Goal: Task Accomplishment & Management: Manage account settings

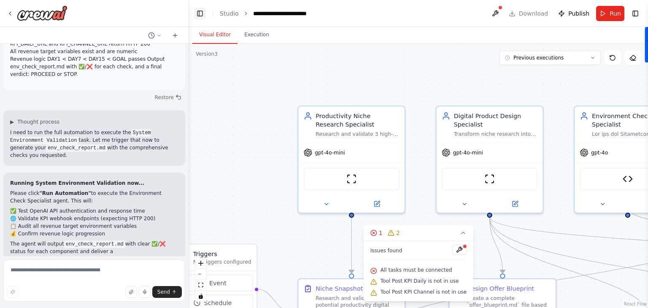
click at [199, 16] on button "Toggle Left Sidebar" at bounding box center [200, 14] width 12 height 12
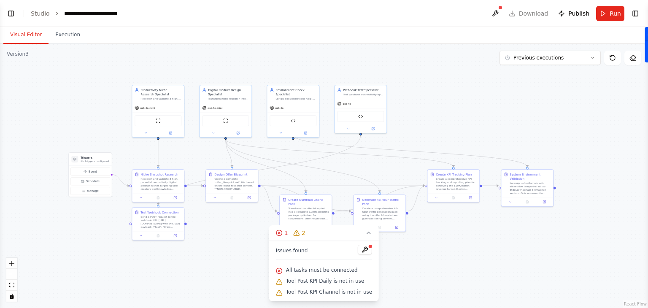
drag, startPoint x: 210, startPoint y: 125, endPoint x: 93, endPoint y: 64, distance: 132.2
click at [93, 64] on div ".deletable-edge-delete-btn { width: 20px; height: 20px; border: 0px solid #ffff…" at bounding box center [324, 176] width 648 height 264
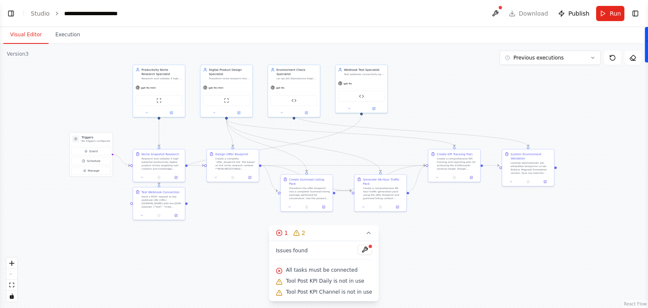
drag, startPoint x: 347, startPoint y: 224, endPoint x: 348, endPoint y: 204, distance: 20.3
click at [348, 204] on div ".deletable-edge-delete-btn { width: 20px; height: 20px; border: 0px solid #ffff…" at bounding box center [324, 176] width 648 height 264
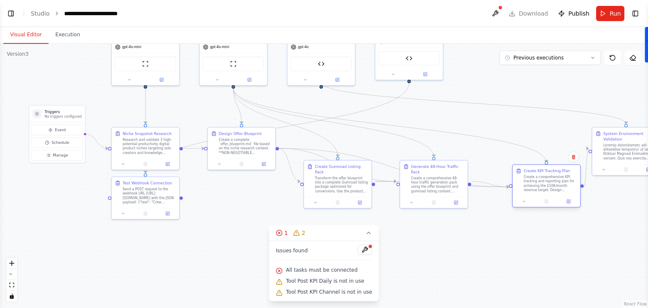
drag, startPoint x: 537, startPoint y: 146, endPoint x: 554, endPoint y: 183, distance: 40.2
click at [554, 183] on div "Create a comprehensive KPI tracking and reporting plan for achieving the £10K/m…" at bounding box center [549, 184] width 53 height 18
drag, startPoint x: 582, startPoint y: 185, endPoint x: 186, endPoint y: 198, distance: 395.4
click at [186, 198] on div ".deletable-edge-delete-btn { width: 20px; height: 20px; border: 0px solid #ffff…" at bounding box center [324, 176] width 648 height 264
drag, startPoint x: 565, startPoint y: 176, endPoint x: 162, endPoint y: 191, distance: 403.9
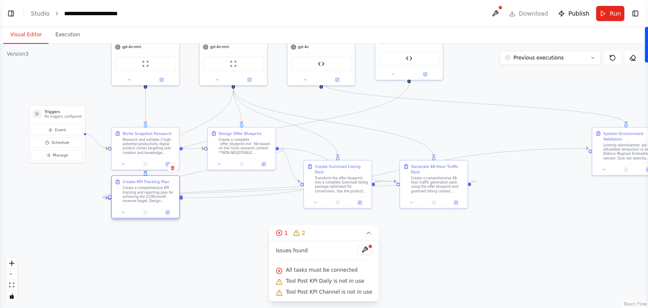
click at [162, 191] on div "Create a comprehensive KPI tracking and reporting plan for achieving the £10K/m…" at bounding box center [149, 195] width 53 height 18
click at [163, 191] on div "Create a comprehensive KPI tracking and reporting plan for achieving the £10K/m…" at bounding box center [149, 195] width 53 height 18
drag, startPoint x: 163, startPoint y: 191, endPoint x: 567, endPoint y: 221, distance: 404.8
click at [567, 221] on div "Create a comprehensive KPI tracking and reporting plan for achieving the £10K/m…" at bounding box center [555, 217] width 53 height 18
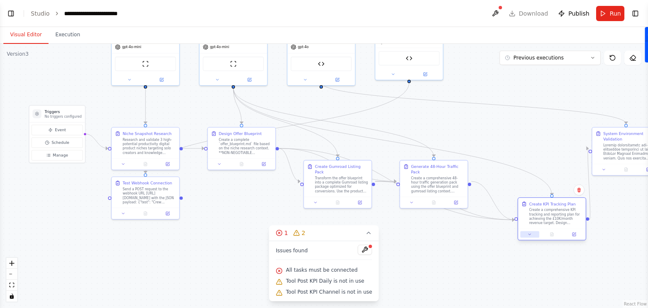
click at [530, 235] on icon at bounding box center [529, 234] width 4 height 4
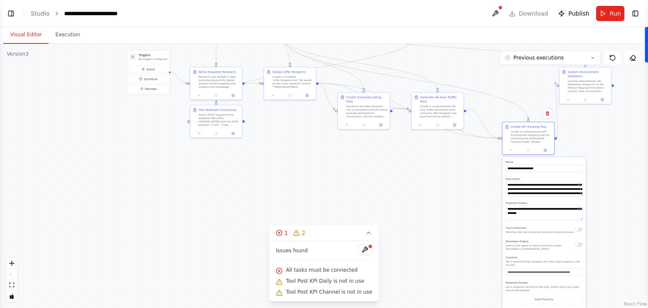
drag, startPoint x: 526, startPoint y: 182, endPoint x: 508, endPoint y: 97, distance: 87.2
click at [508, 97] on div ".deletable-edge-delete-btn { width: 20px; height: 20px; border: 0px solid #ffff…" at bounding box center [324, 176] width 648 height 264
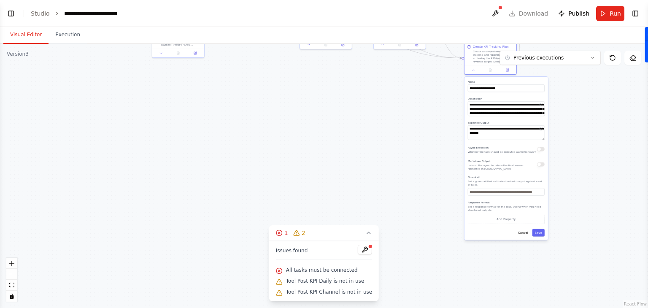
drag, startPoint x: 643, startPoint y: 202, endPoint x: 605, endPoint y: 122, distance: 88.7
click at [605, 122] on div ".deletable-edge-delete-btn { width: 20px; height: 20px; border: 0px solid #ffff…" at bounding box center [324, 176] width 648 height 264
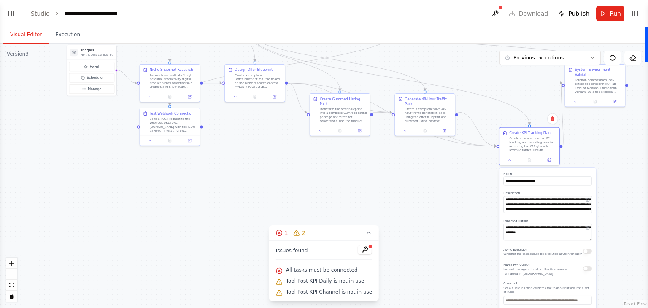
drag, startPoint x: 348, startPoint y: 159, endPoint x: 375, endPoint y: 267, distance: 110.9
click at [375, 267] on div ".deletable-edge-delete-btn { width: 20px; height: 20px; border: 0px solid #ffff…" at bounding box center [324, 176] width 648 height 264
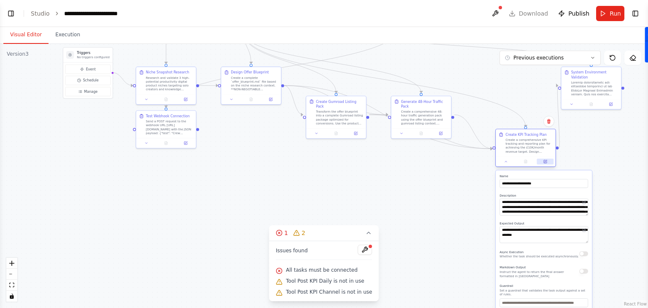
click at [546, 162] on icon at bounding box center [545, 161] width 3 height 3
click at [403, 196] on div ".deletable-edge-delete-btn { width: 20px; height: 20px; border: 0px solid #ffff…" at bounding box center [324, 176] width 648 height 264
click at [504, 164] on div at bounding box center [526, 161] width 60 height 10
click at [506, 162] on icon at bounding box center [506, 161] width 4 height 4
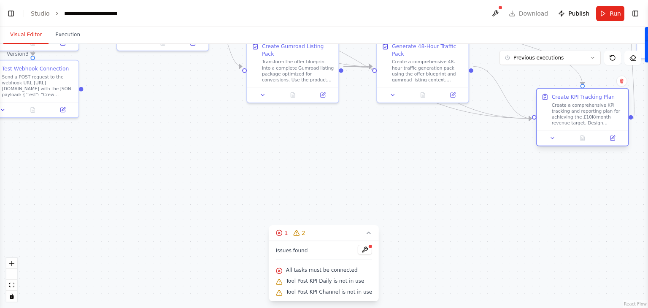
click at [621, 97] on div "Create KPI Tracking Plan" at bounding box center [588, 97] width 72 height 8
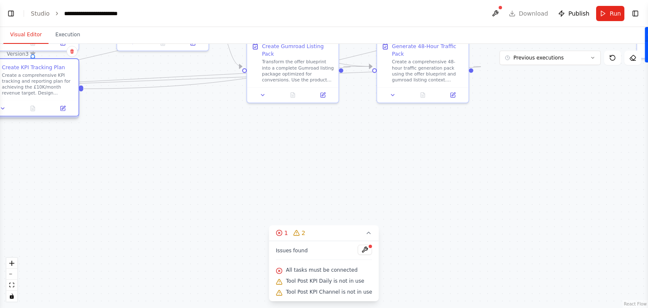
drag, startPoint x: 591, startPoint y: 106, endPoint x: 30, endPoint y: 89, distance: 560.8
click at [30, 89] on div "Create a comprehensive KPI tracking and reporting plan for achieving the £10K/m…" at bounding box center [38, 85] width 72 height 24
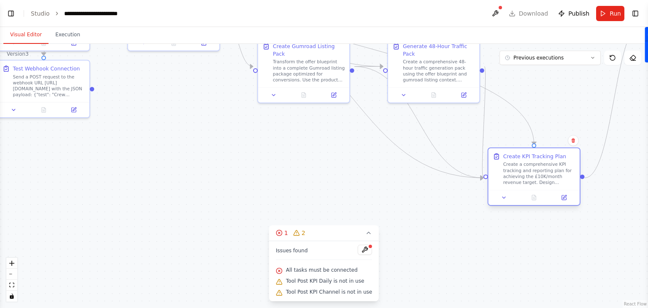
drag, startPoint x: 30, startPoint y: 89, endPoint x: 559, endPoint y: 179, distance: 536.6
click at [559, 179] on div "Create a comprehensive KPI tracking and reporting plan for achieving the £10K/m…" at bounding box center [539, 174] width 72 height 24
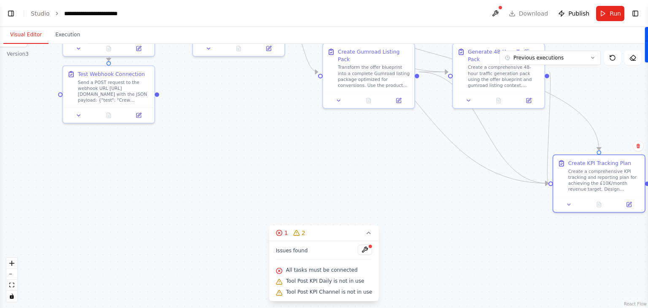
drag, startPoint x: 485, startPoint y: 181, endPoint x: 550, endPoint y: 186, distance: 65.2
click at [550, 186] on div ".deletable-edge-delete-btn { width: 20px; height: 20px; border: 0px solid #ffff…" at bounding box center [324, 176] width 648 height 264
click at [532, 206] on div ".deletable-edge-delete-btn { width: 20px; height: 20px; border: 0px solid #ffff…" at bounding box center [324, 176] width 648 height 264
click at [546, 179] on div ".deletable-edge-delete-btn { width: 20px; height: 20px; border: 0px solid #ffff…" at bounding box center [324, 176] width 648 height 264
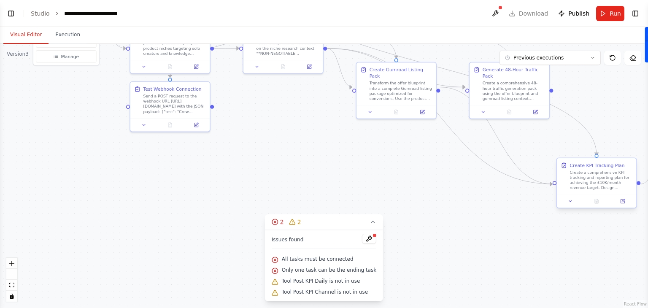
click at [639, 183] on div at bounding box center [638, 183] width 4 height 4
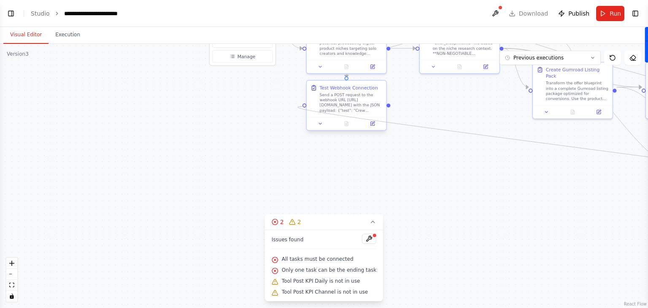
drag, startPoint x: 639, startPoint y: 183, endPoint x: 306, endPoint y: 109, distance: 341.9
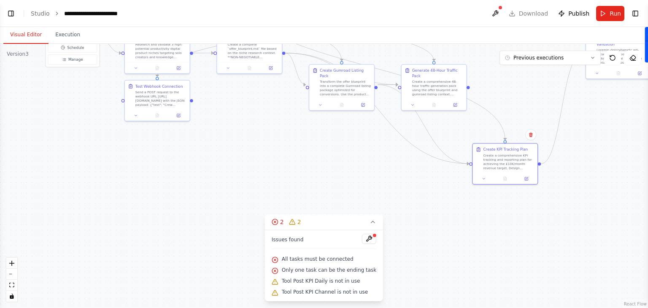
drag, startPoint x: 454, startPoint y: 163, endPoint x: 246, endPoint y: 152, distance: 208.2
click at [246, 152] on div ".deletable-edge-delete-btn { width: 20px; height: 20px; border: 0px solid #ffff…" at bounding box center [324, 176] width 648 height 264
click at [518, 176] on button at bounding box center [527, 179] width 18 height 6
click at [497, 158] on div "Create a comprehensive KPI tracking and reporting plan for achieving the £10K/m…" at bounding box center [509, 162] width 51 height 17
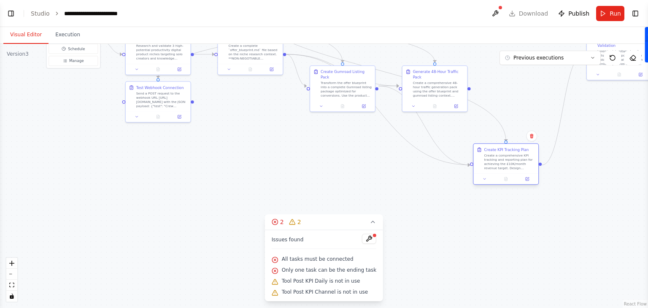
click at [497, 158] on div "Create a comprehensive KPI tracking and reporting plan for achieving the £10K/m…" at bounding box center [509, 162] width 51 height 17
drag, startPoint x: 192, startPoint y: 101, endPoint x: 518, endPoint y: 177, distance: 334.4
drag, startPoint x: 192, startPoint y: 100, endPoint x: 473, endPoint y: 167, distance: 288.7
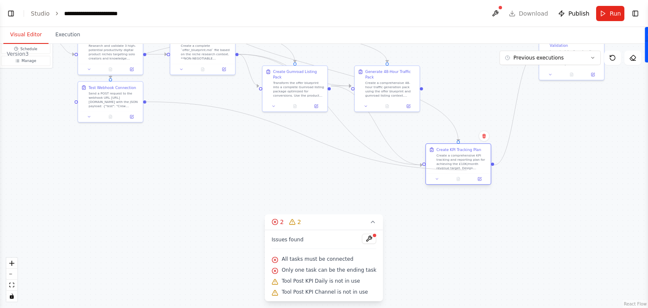
drag, startPoint x: 192, startPoint y: 102, endPoint x: 466, endPoint y: 170, distance: 283.0
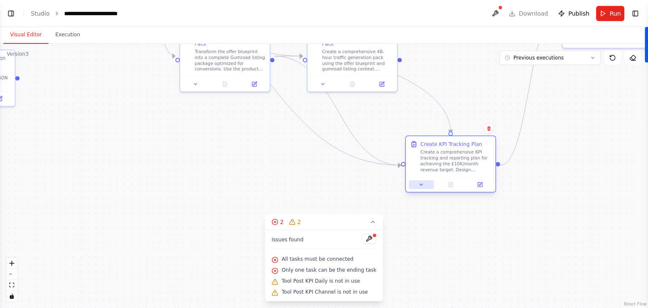
click at [422, 186] on icon at bounding box center [421, 185] width 6 height 6
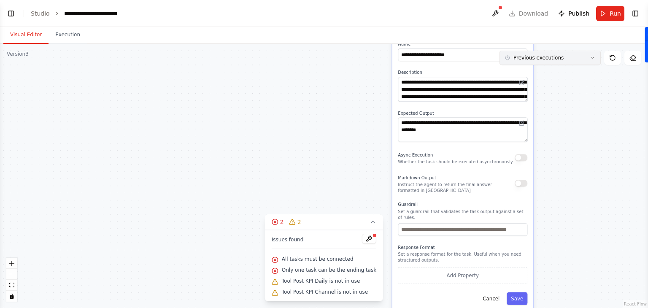
drag, startPoint x: 593, startPoint y: 226, endPoint x: 576, endPoint y: 64, distance: 163.3
click at [576, 64] on div "Version 3 Previous executions Show Tools Hide Agents .deletable-edge-delete-btn…" at bounding box center [324, 176] width 648 height 264
click at [469, 270] on button "Add Property" at bounding box center [462, 275] width 129 height 16
click at [563, 237] on div ".deletable-edge-delete-btn { width: 20px; height: 20px; border: 0px solid #ffff…" at bounding box center [324, 176] width 648 height 264
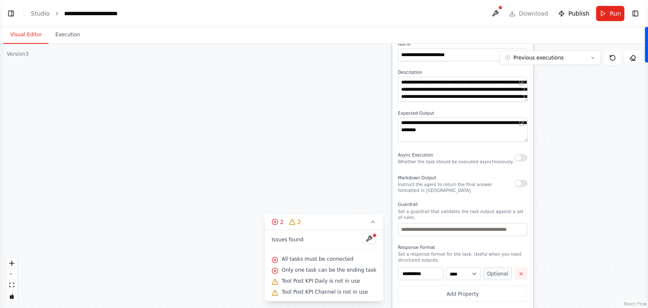
click at [521, 272] on icon "button" at bounding box center [521, 273] width 3 height 3
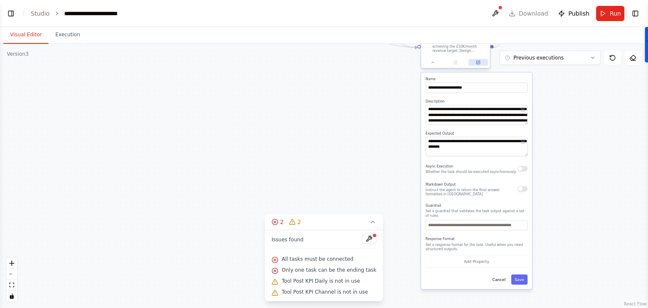
click at [477, 62] on icon at bounding box center [478, 61] width 3 height 3
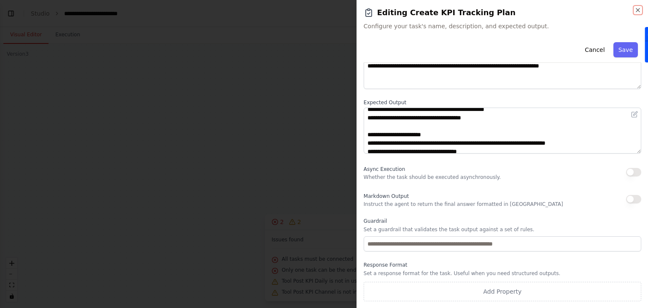
scroll to position [219, 0]
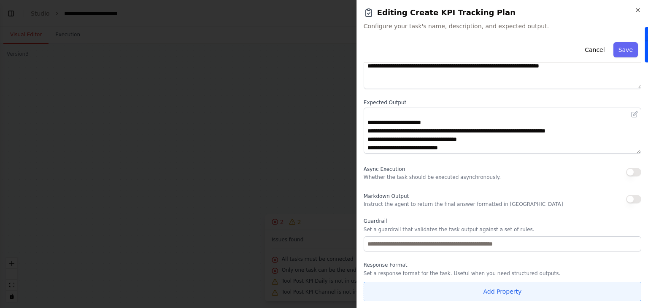
click at [498, 287] on button "Add Property" at bounding box center [503, 291] width 278 height 19
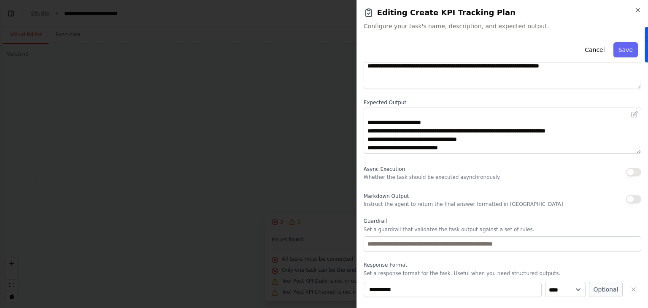
scroll to position [94, 0]
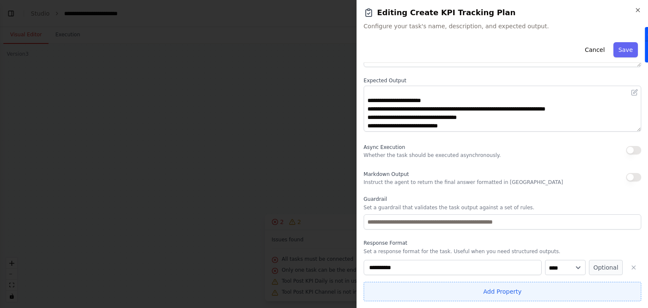
click at [571, 288] on button "Add Property" at bounding box center [503, 291] width 278 height 19
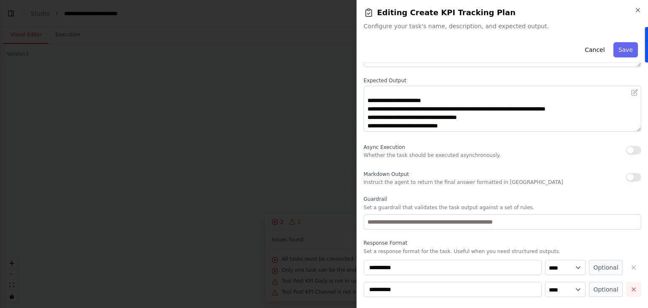
click at [631, 290] on icon "button" at bounding box center [633, 289] width 7 height 7
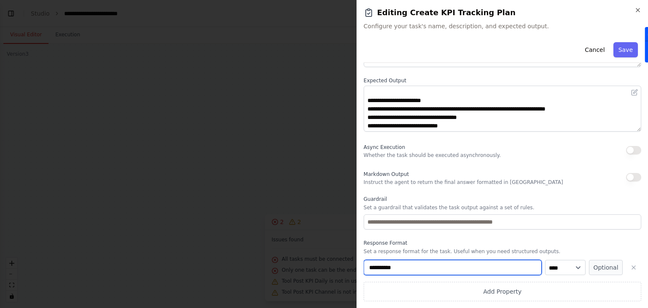
click at [412, 270] on input "**********" at bounding box center [453, 267] width 178 height 15
paste input "***"
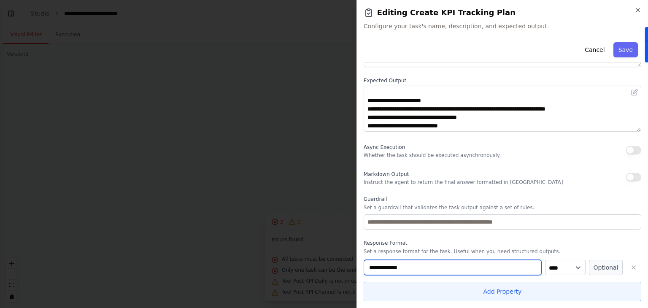
type input "**********"
click at [535, 287] on button "Add Property" at bounding box center [503, 291] width 278 height 19
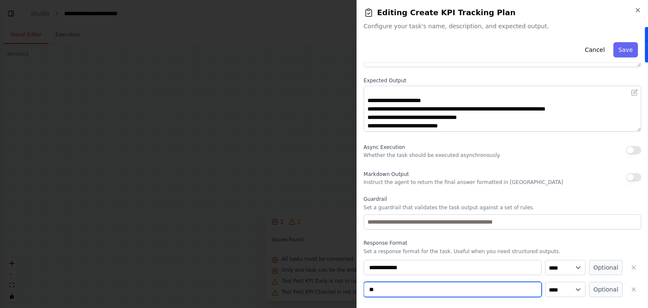
type input "*"
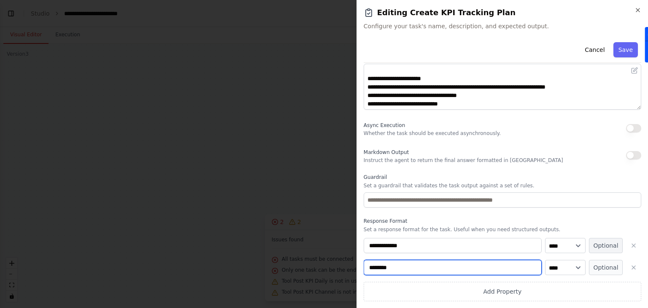
type input "********"
click at [604, 248] on button "Optional" at bounding box center [606, 245] width 34 height 15
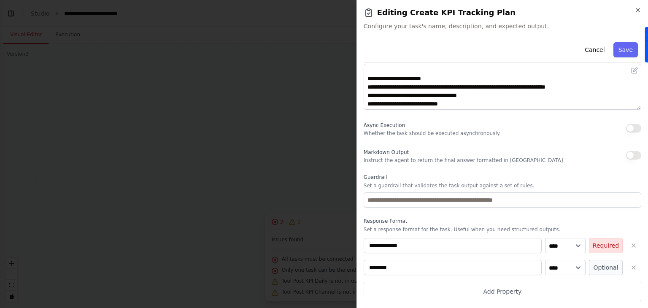
click at [604, 248] on button "Required" at bounding box center [606, 245] width 34 height 15
click at [601, 267] on button "Optional" at bounding box center [606, 267] width 34 height 15
click at [624, 48] on button "Save" at bounding box center [625, 49] width 24 height 15
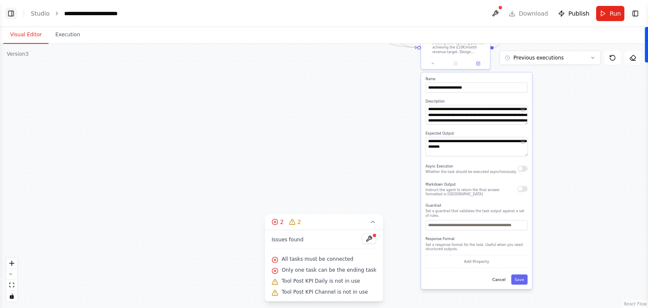
click at [15, 16] on button "Toggle Left Sidebar" at bounding box center [11, 14] width 12 height 12
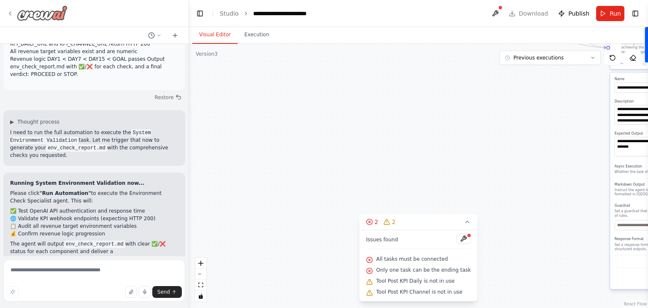
click at [10, 13] on icon at bounding box center [10, 13] width 7 height 7
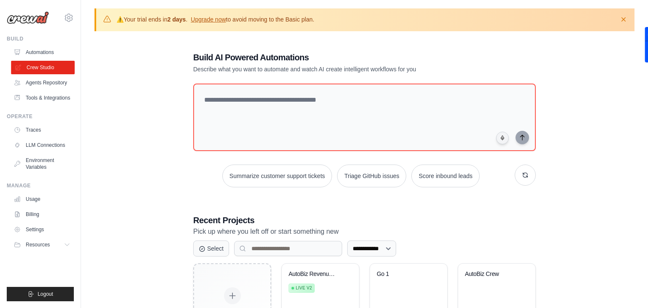
click at [34, 70] on link "Crew Studio" at bounding box center [43, 67] width 64 height 13
click at [325, 299] on div "AutoBiz Revenue Generator Live v2" at bounding box center [320, 297] width 77 height 67
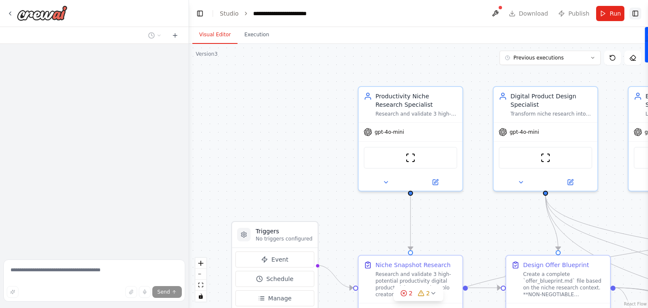
click at [634, 14] on button "Toggle Right Sidebar" at bounding box center [635, 14] width 12 height 12
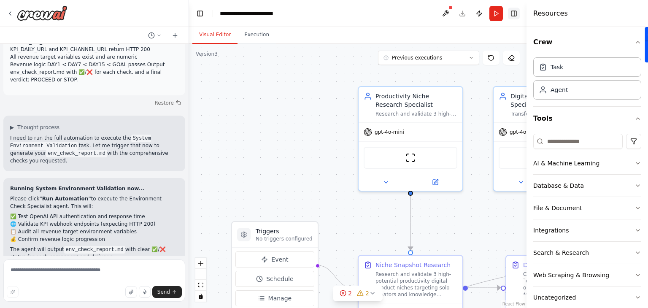
scroll to position [35275, 0]
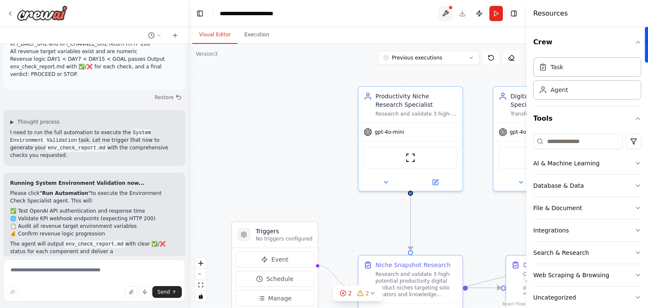
click at [445, 15] on button at bounding box center [445, 13] width 13 height 15
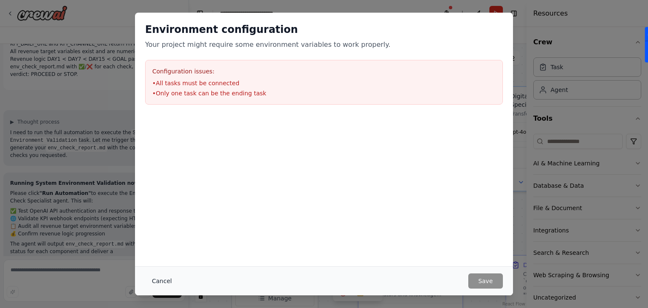
click at [161, 279] on button "Cancel" at bounding box center [161, 280] width 33 height 15
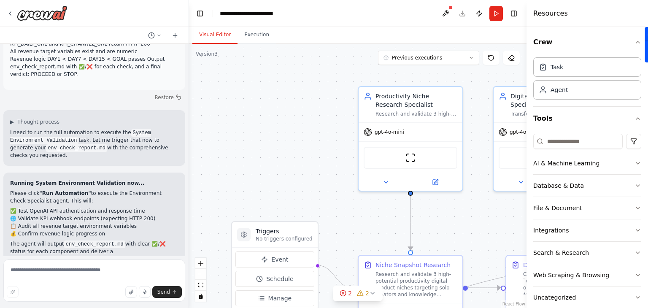
click at [308, 111] on div ".deletable-edge-delete-btn { width: 20px; height: 20px; border: 0px solid #ffff…" at bounding box center [357, 176] width 337 height 264
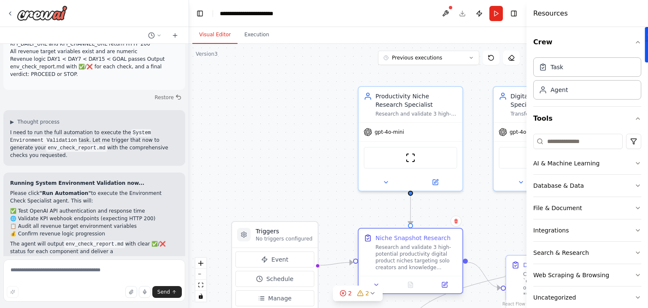
drag, startPoint x: 361, startPoint y: 261, endPoint x: 359, endPoint y: 239, distance: 22.4
click at [359, 239] on div "Niche Snapshot Research Research and validate 3 high-potential productivity dig…" at bounding box center [411, 252] width 104 height 47
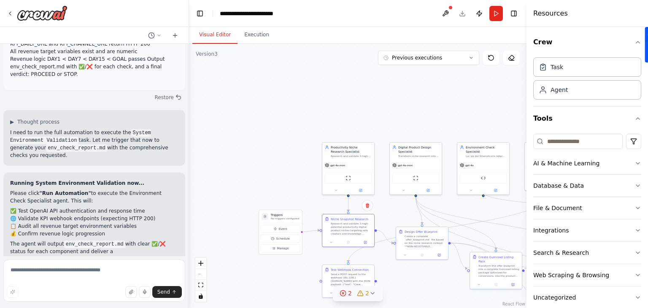
click at [371, 293] on icon at bounding box center [372, 293] width 3 height 2
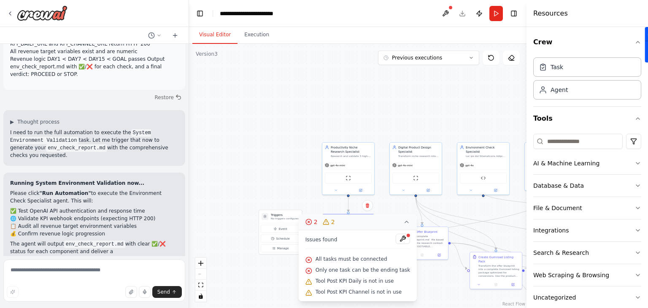
click at [440, 302] on div ".deletable-edge-delete-btn { width: 20px; height: 20px; border: 0px solid #ffff…" at bounding box center [357, 176] width 337 height 264
click at [12, 15] on icon at bounding box center [10, 13] width 7 height 7
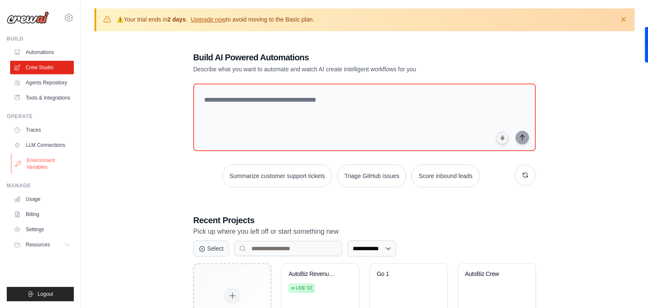
click at [43, 158] on link "Environment Variables" at bounding box center [43, 164] width 64 height 20
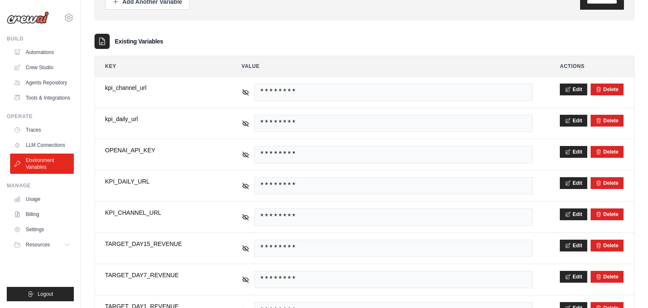
scroll to position [137, 0]
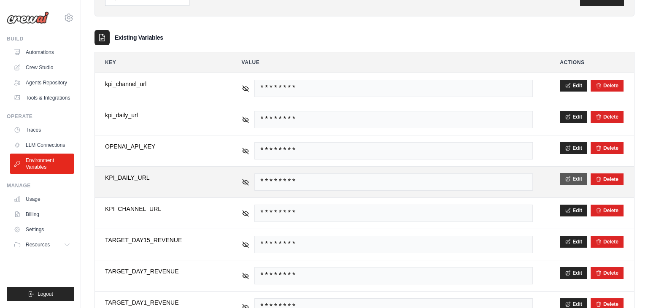
click at [572, 179] on button "Edit" at bounding box center [573, 179] width 27 height 12
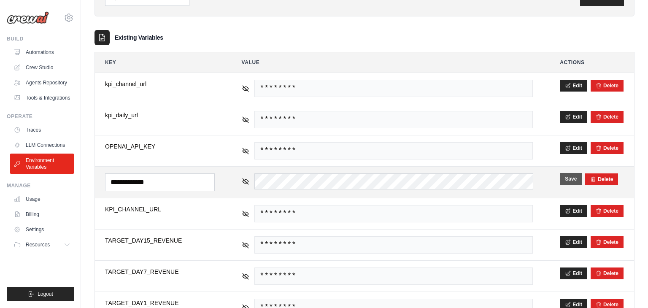
click at [574, 178] on button "Save" at bounding box center [571, 179] width 22 height 12
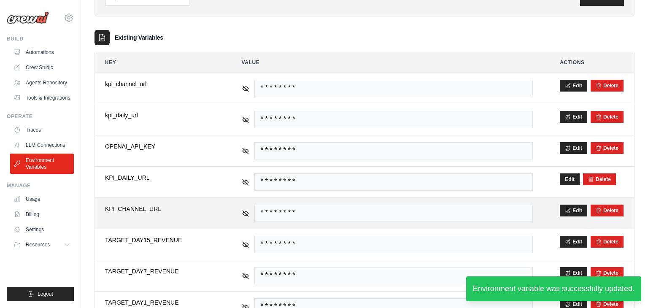
click at [484, 211] on span "********" at bounding box center [393, 213] width 279 height 17
click at [244, 211] on icon at bounding box center [246, 213] width 6 height 4
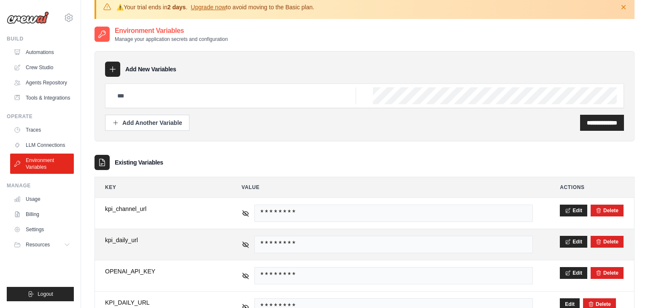
scroll to position [11, 0]
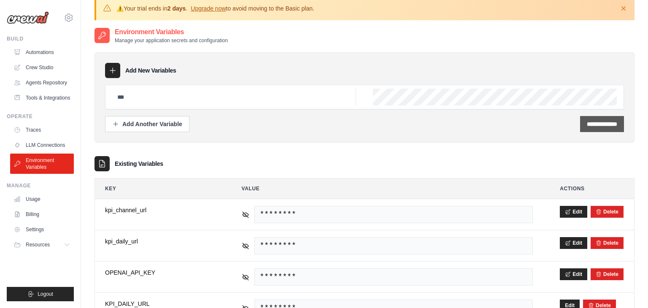
click at [587, 131] on div "**********" at bounding box center [602, 124] width 44 height 16
click at [595, 124] on input "**********" at bounding box center [602, 124] width 30 height 8
click at [48, 66] on link "Crew Studio" at bounding box center [43, 67] width 64 height 13
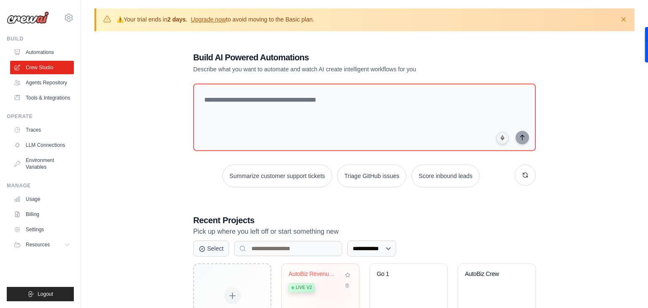
click at [329, 289] on div "Live v2" at bounding box center [314, 286] width 51 height 11
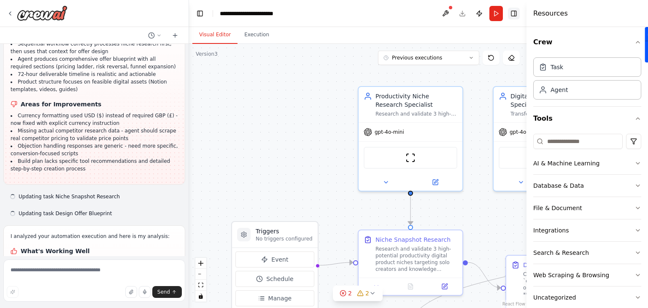
click at [514, 13] on button "Toggle Right Sidebar" at bounding box center [514, 14] width 12 height 12
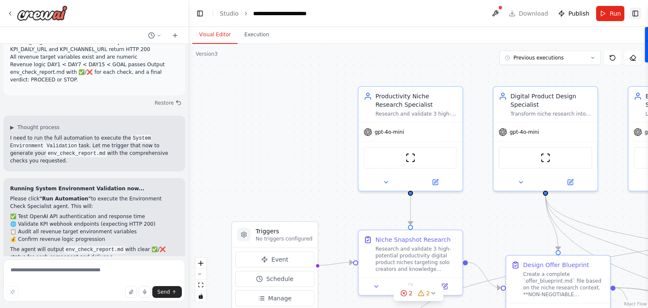
scroll to position [35275, 0]
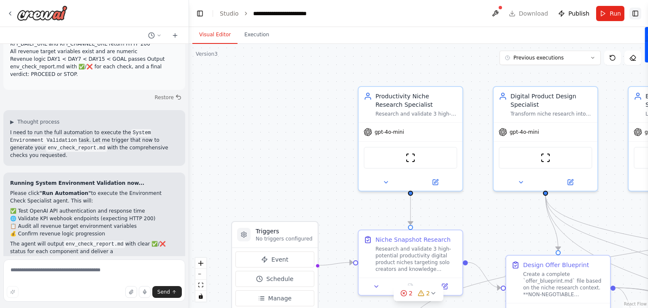
click at [636, 13] on button "Toggle Right Sidebar" at bounding box center [635, 14] width 12 height 12
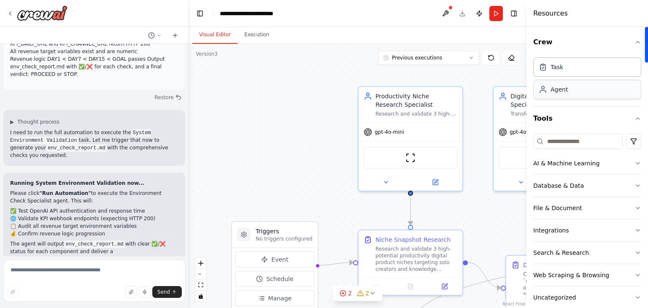
click at [567, 92] on div "Agent" at bounding box center [587, 89] width 108 height 19
click at [548, 92] on div "Agent" at bounding box center [553, 89] width 29 height 8
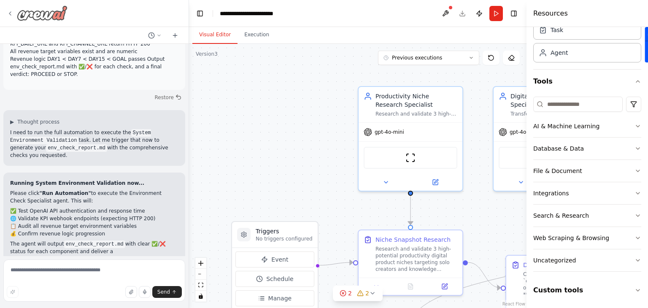
click at [20, 12] on img at bounding box center [42, 12] width 51 height 15
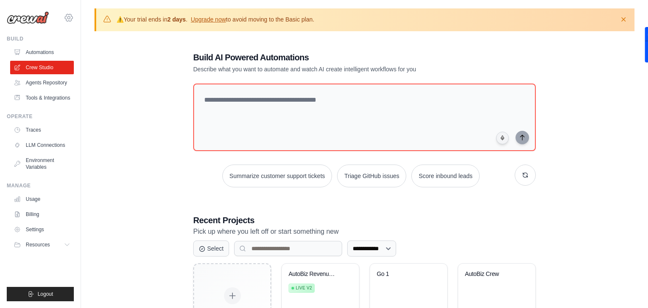
click at [67, 20] on icon at bounding box center [69, 18] width 10 height 10
click at [18, 67] on icon at bounding box center [18, 67] width 7 height 7
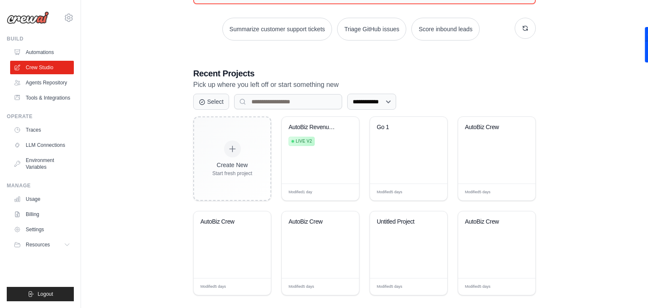
scroll to position [156, 0]
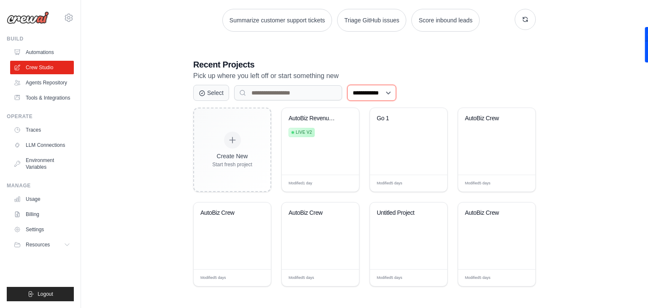
click at [396, 94] on select "**********" at bounding box center [371, 93] width 49 height 16
click at [403, 71] on p "Pick up where you left off or start something new" at bounding box center [364, 75] width 342 height 11
click at [326, 184] on span "Manage" at bounding box center [321, 183] width 17 height 7
click at [326, 182] on span "Manage" at bounding box center [321, 183] width 17 height 7
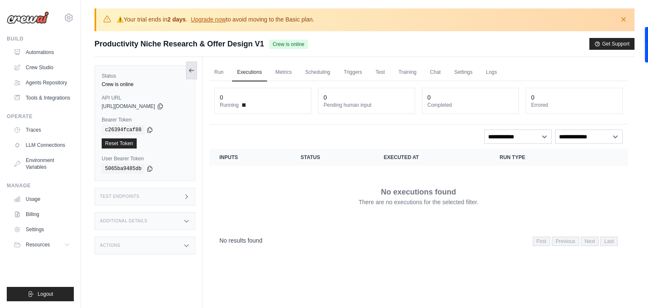
click at [193, 71] on icon at bounding box center [191, 70] width 7 height 7
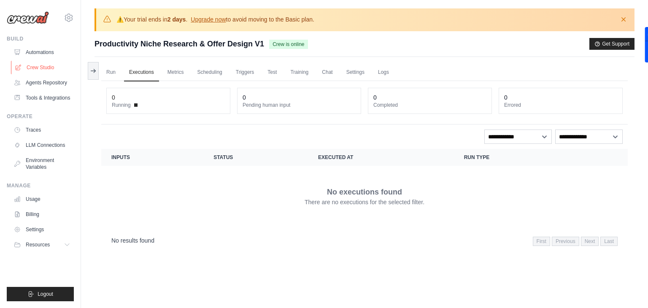
click at [43, 69] on link "Crew Studio" at bounding box center [43, 67] width 64 height 13
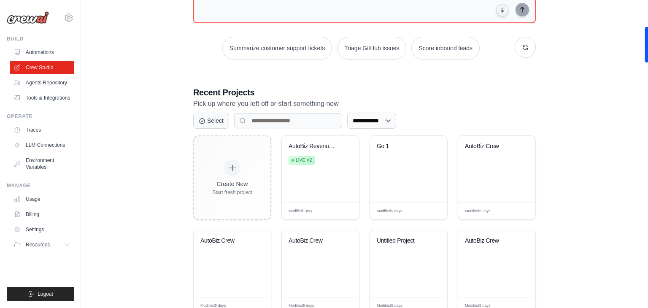
scroll to position [136, 0]
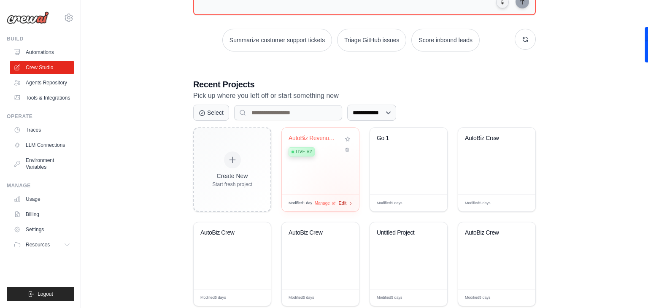
click at [344, 204] on span "Edit" at bounding box center [342, 203] width 8 height 7
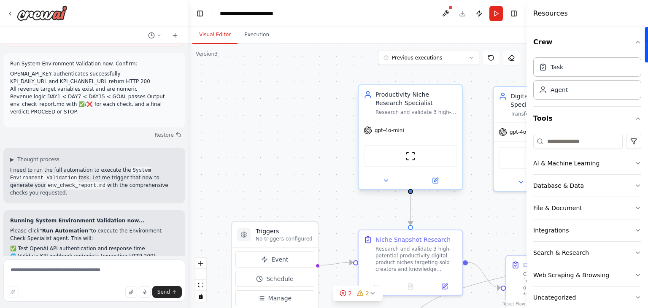
scroll to position [35275, 0]
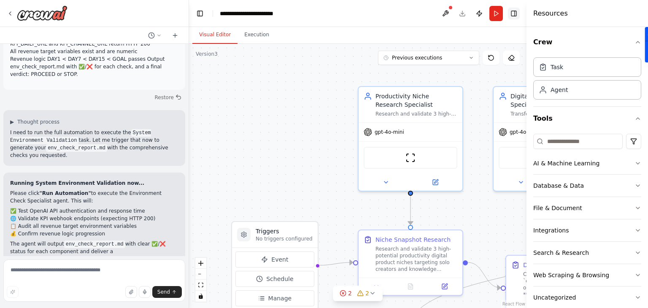
click at [515, 16] on button "Toggle Right Sidebar" at bounding box center [514, 14] width 12 height 12
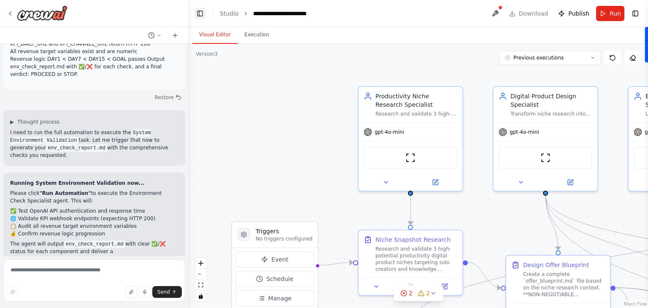
click at [199, 15] on button "Toggle Left Sidebar" at bounding box center [200, 14] width 12 height 12
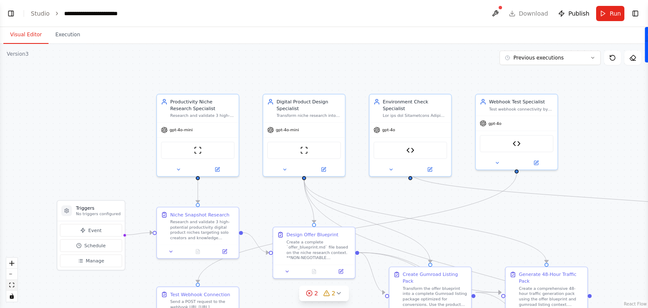
click at [11, 283] on icon "fit view" at bounding box center [11, 285] width 5 height 5
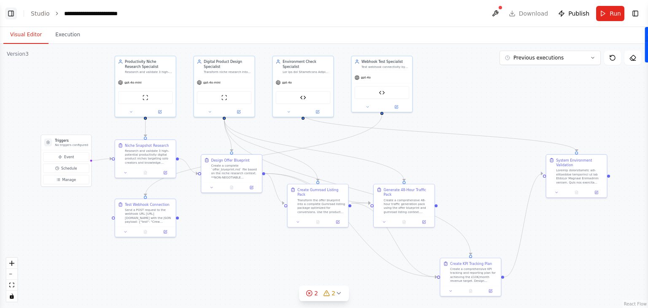
click at [9, 11] on button "Toggle Left Sidebar" at bounding box center [11, 14] width 12 height 12
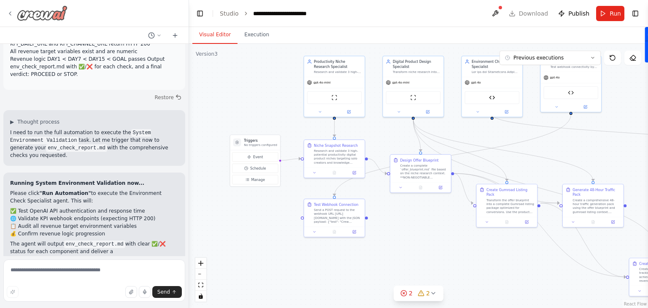
click at [11, 14] on icon at bounding box center [10, 13] width 7 height 7
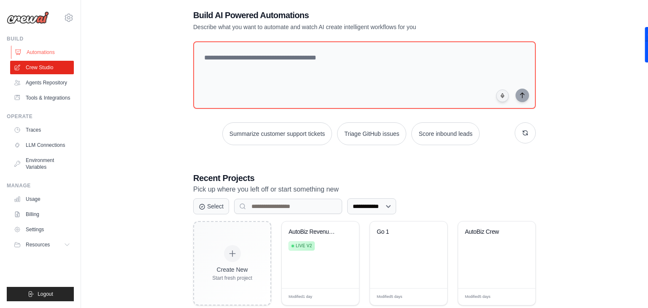
click at [46, 53] on link "Automations" at bounding box center [43, 52] width 64 height 13
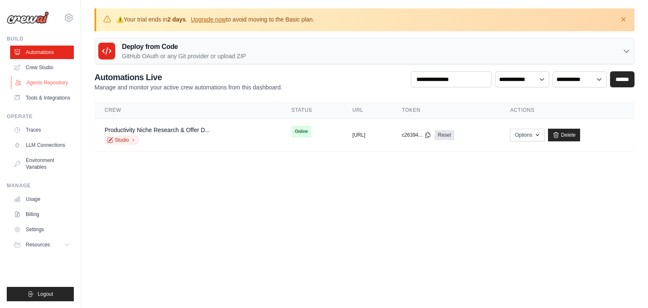
click at [37, 84] on link "Agents Repository" at bounding box center [43, 82] width 64 height 13
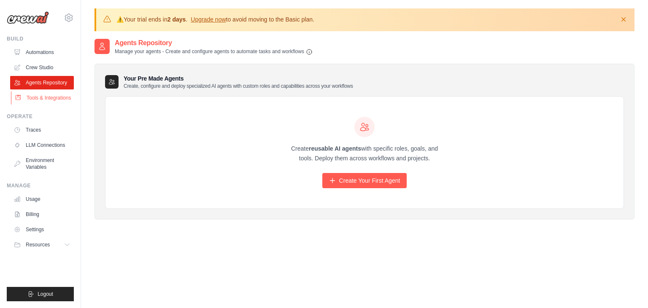
click at [37, 97] on link "Tools & Integrations" at bounding box center [43, 97] width 64 height 13
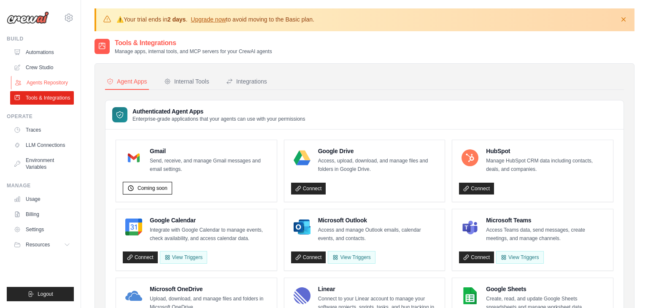
click at [45, 84] on link "Agents Repository" at bounding box center [43, 82] width 64 height 13
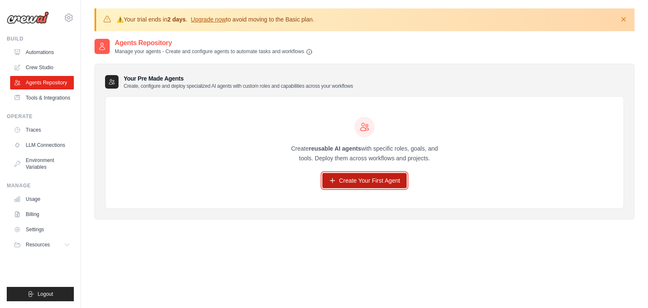
click at [342, 178] on link "Create Your First Agent" at bounding box center [364, 180] width 85 height 15
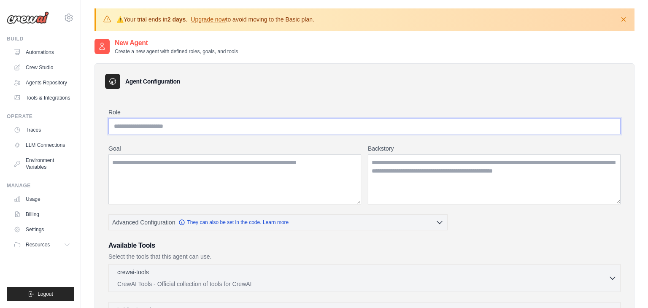
click at [246, 127] on input "Role" at bounding box center [364, 126] width 512 height 16
paste input "**********"
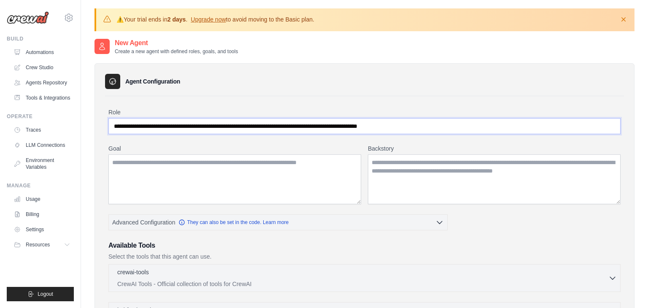
type input "**********"
click at [186, 167] on textarea "Goal" at bounding box center [234, 179] width 253 height 50
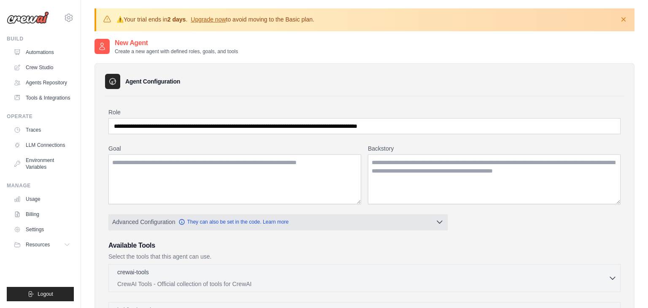
click at [194, 214] on button "Advanced Configuration They can also be set in the code. Learn more" at bounding box center [278, 221] width 338 height 15
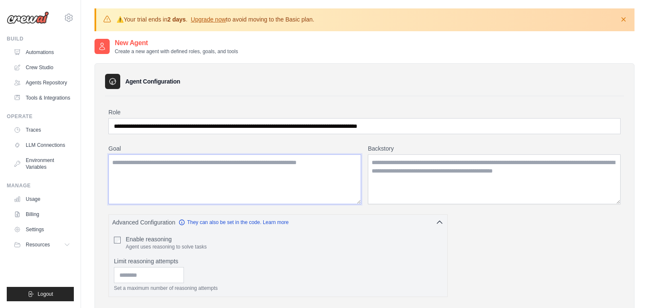
click at [190, 167] on textarea "Goal" at bounding box center [234, 179] width 253 height 50
paste textarea "**********"
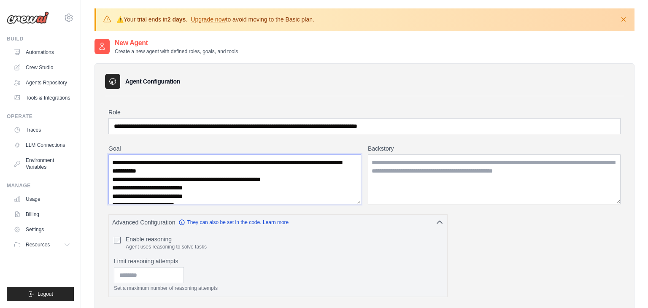
scroll to position [198, 0]
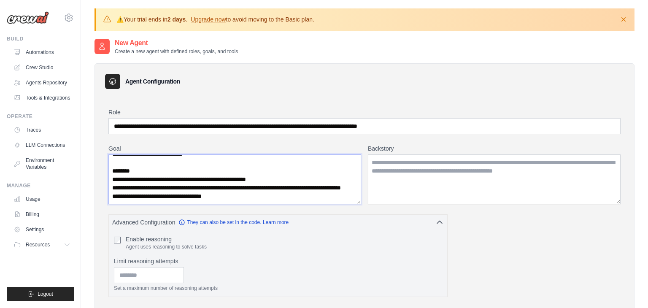
type textarea "**********"
click at [389, 161] on textarea "Backstory" at bounding box center [494, 179] width 253 height 50
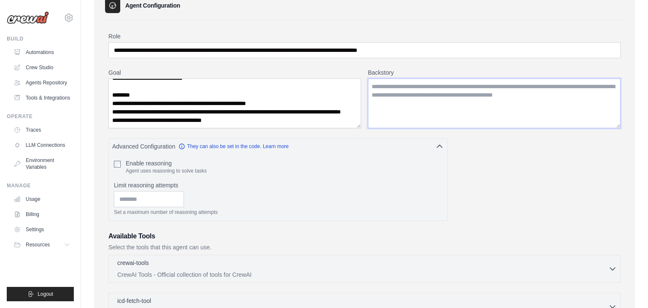
scroll to position [78, 0]
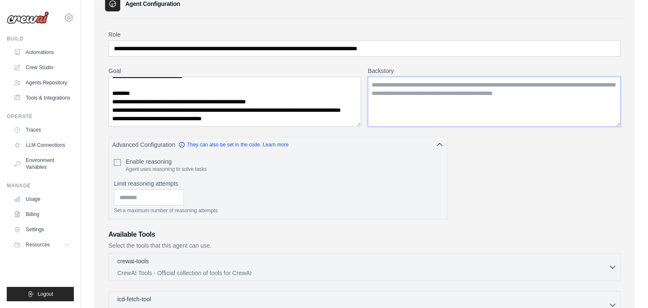
paste textarea "**********"
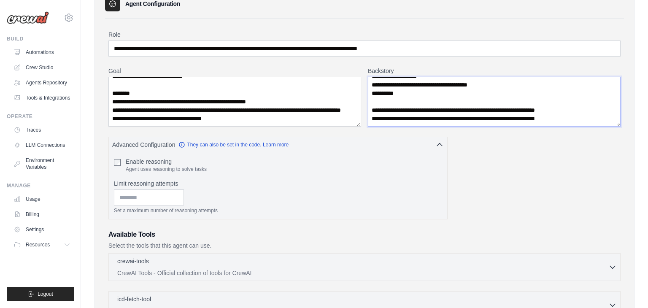
scroll to position [93, 0]
type textarea "**********"
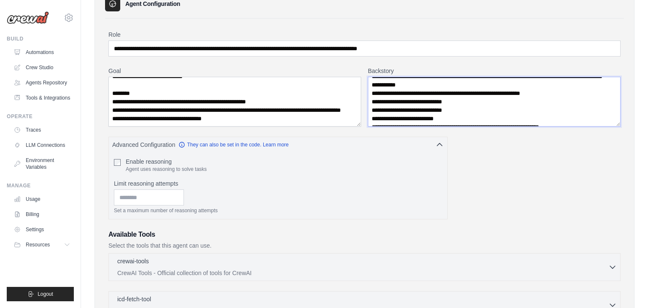
scroll to position [0, 0]
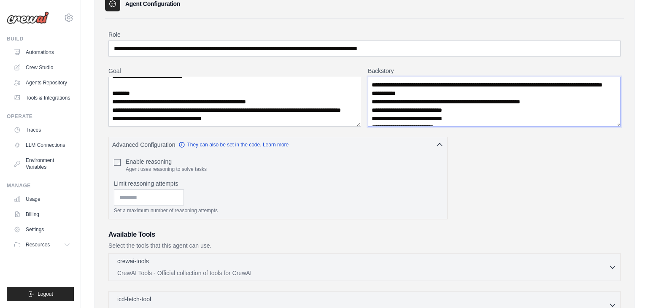
drag, startPoint x: 542, startPoint y: 117, endPoint x: 362, endPoint y: 59, distance: 189.0
click at [362, 59] on div "**********" at bounding box center [364, 272] width 512 height 484
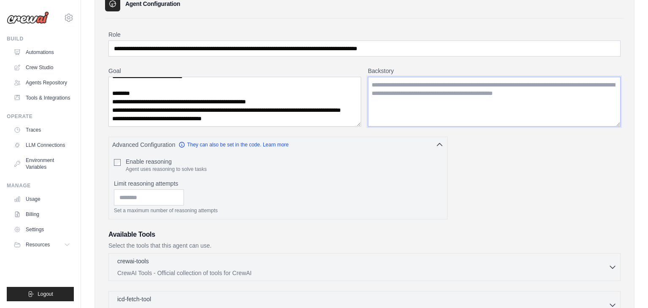
paste textarea "**********"
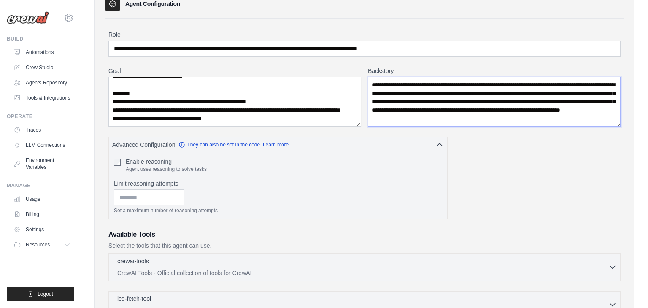
type textarea "**********"
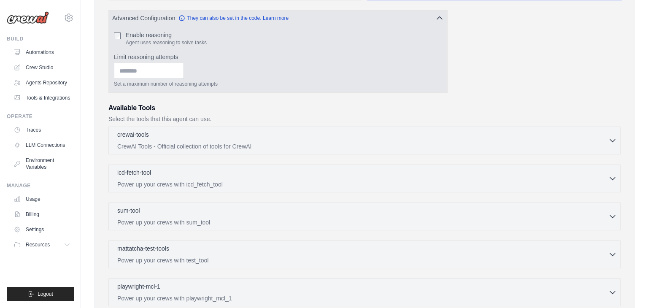
scroll to position [207, 0]
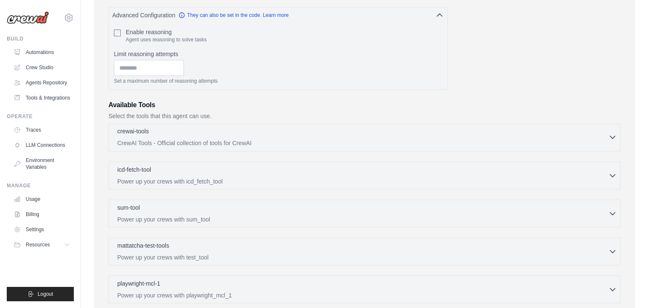
click at [168, 143] on p "CrewAI Tools - Official collection of tools for CrewAI" at bounding box center [362, 143] width 491 height 8
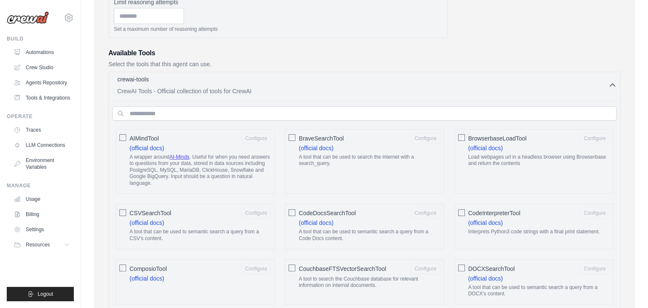
scroll to position [258, 0]
click at [613, 86] on icon "button" at bounding box center [612, 86] width 8 height 8
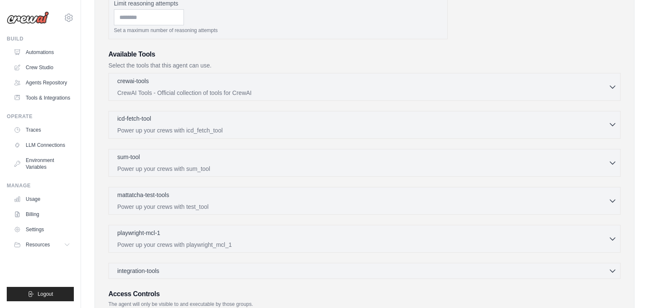
click at [428, 127] on p "Power up your crews with icd_fetch_tool" at bounding box center [362, 130] width 491 height 8
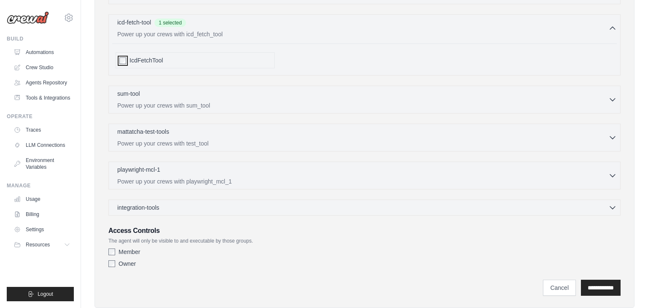
scroll to position [357, 0]
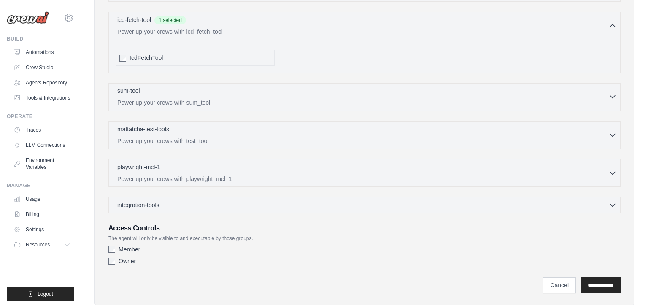
click at [218, 103] on p "Power up your crews with sum_tool" at bounding box center [362, 102] width 491 height 8
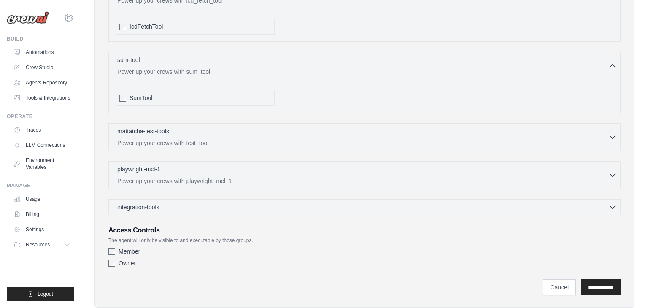
scroll to position [407, 0]
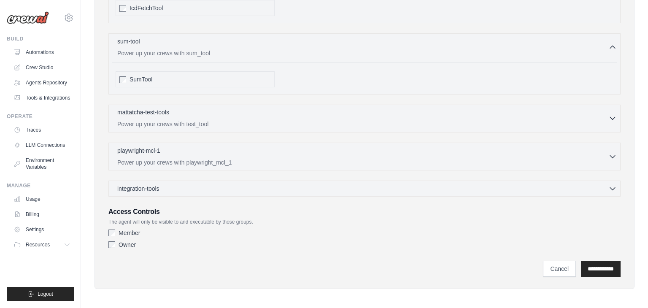
click at [215, 120] on p "Power up your crews with test_tool" at bounding box center [362, 124] width 491 height 8
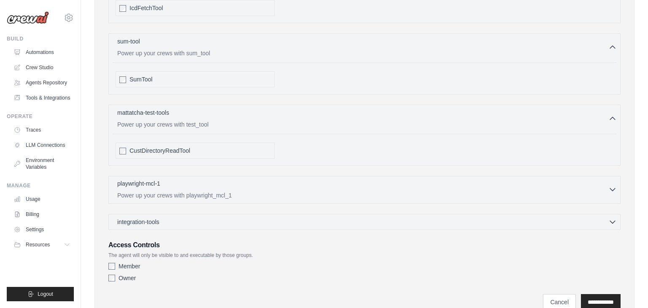
click at [209, 185] on div "playwright-mcl-1 0 selected" at bounding box center [362, 184] width 491 height 10
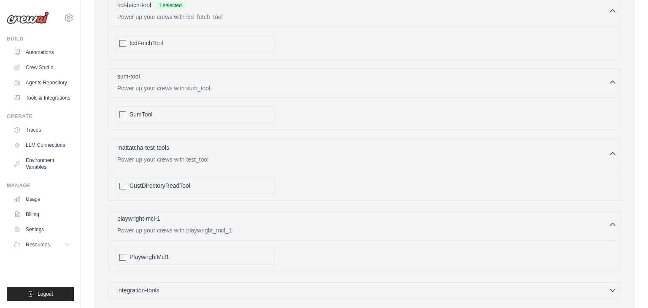
scroll to position [373, 0]
click at [558, 219] on div "playwright-mcl-1 0 selected" at bounding box center [362, 218] width 491 height 10
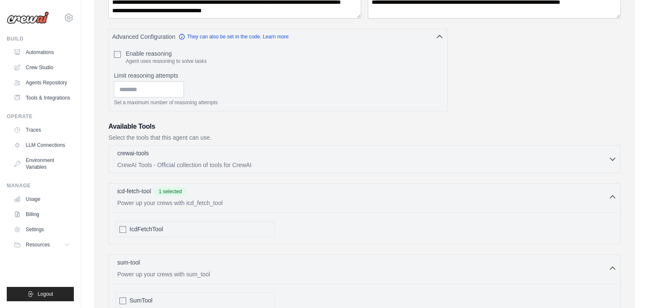
scroll to position [184, 0]
click at [611, 160] on icon "button" at bounding box center [612, 160] width 8 height 8
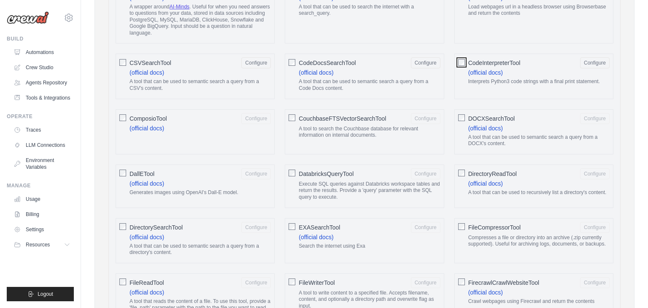
scroll to position [410, 0]
click at [359, 217] on div "EXASearchTool Configure (official docs) Search the internet using Exa" at bounding box center [364, 239] width 159 height 45
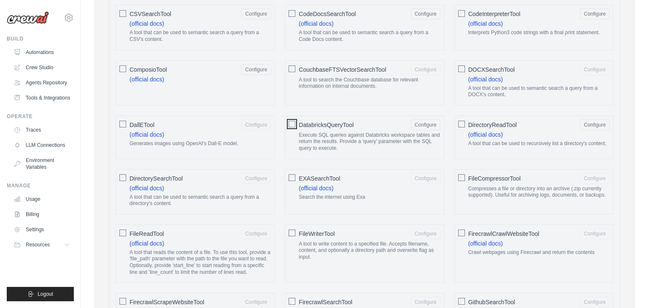
scroll to position [459, 0]
click at [122, 232] on div at bounding box center [122, 231] width 7 height 8
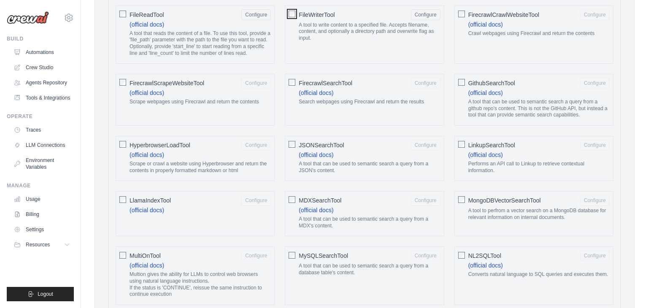
scroll to position [678, 0]
click at [461, 143] on div at bounding box center [461, 143] width 7 height 8
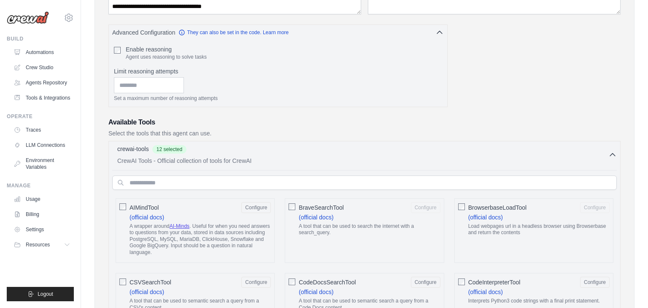
scroll to position [191, 0]
click at [237, 179] on input "text" at bounding box center [364, 182] width 504 height 14
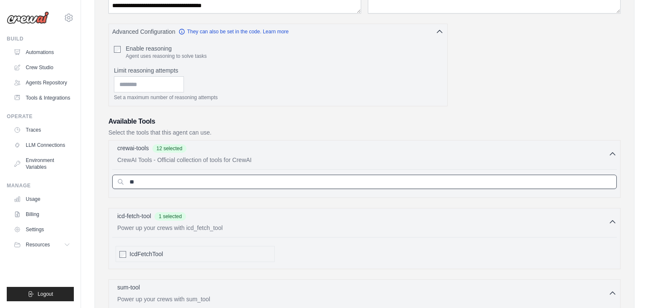
type input "*"
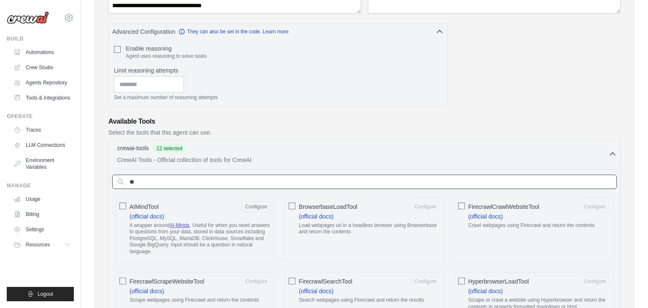
type input "*"
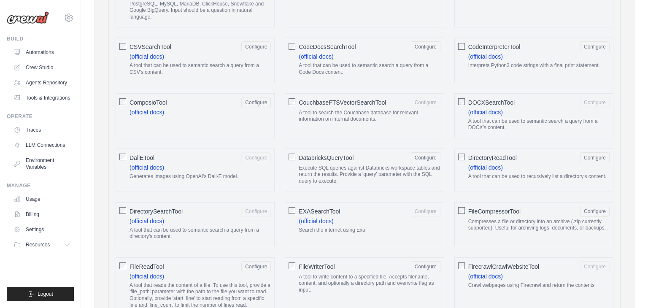
scroll to position [426, 0]
type input "*"
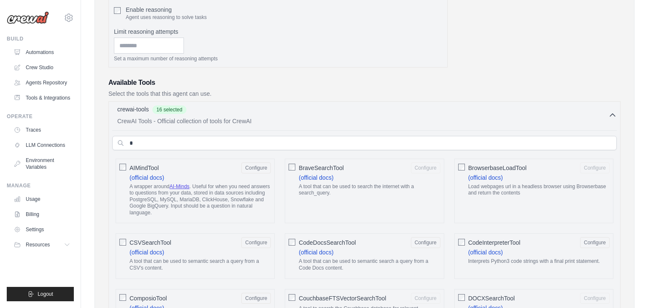
scroll to position [228, 0]
click at [613, 117] on icon "button" at bounding box center [612, 116] width 8 height 8
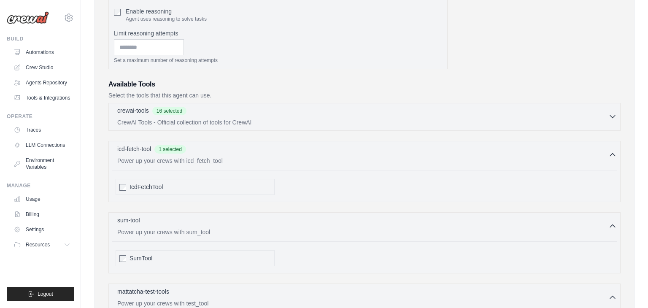
click at [611, 114] on icon "button" at bounding box center [612, 116] width 8 height 8
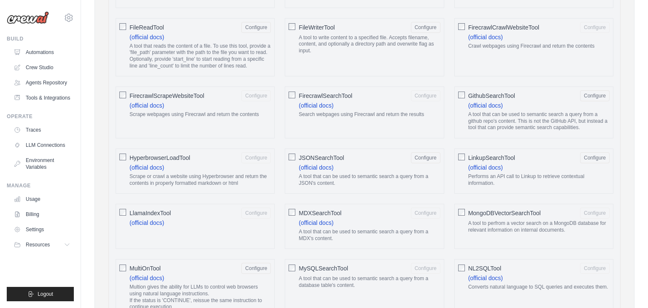
scroll to position [1793, 0]
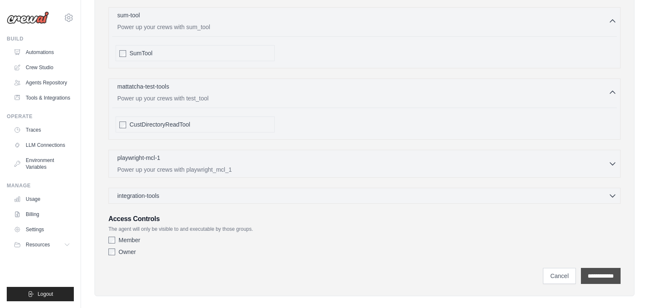
click at [593, 268] on input "**********" at bounding box center [601, 276] width 40 height 16
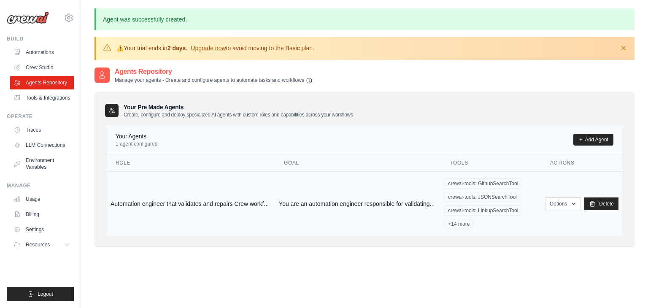
click at [466, 223] on span "+14 more" at bounding box center [459, 224] width 28 height 10
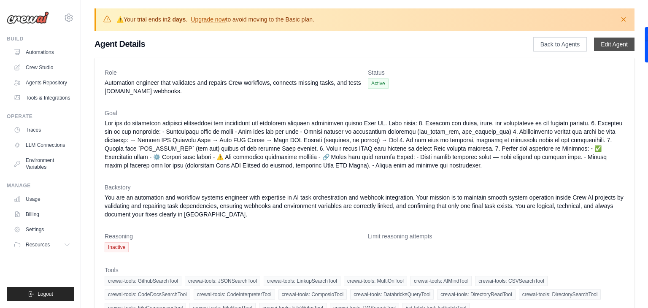
click at [606, 43] on link "Edit Agent" at bounding box center [614, 44] width 40 height 13
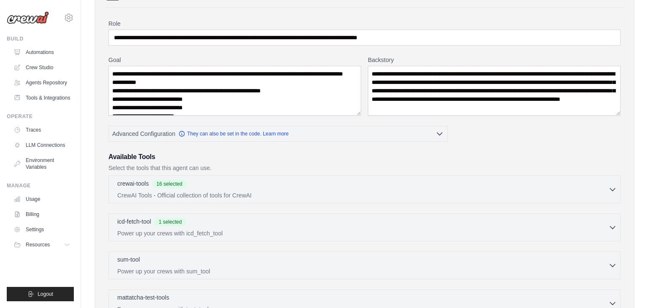
scroll to position [86, 0]
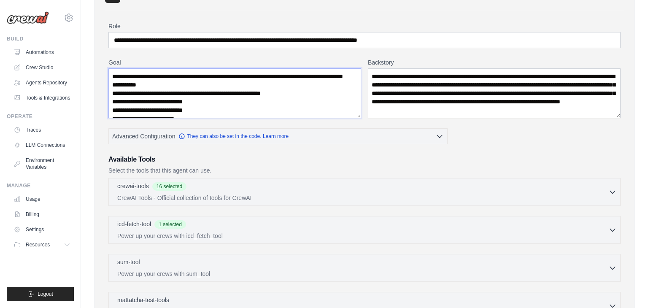
click at [278, 94] on textarea "Goal" at bounding box center [234, 93] width 253 height 50
click at [279, 93] on textarea "Goal" at bounding box center [234, 93] width 253 height 50
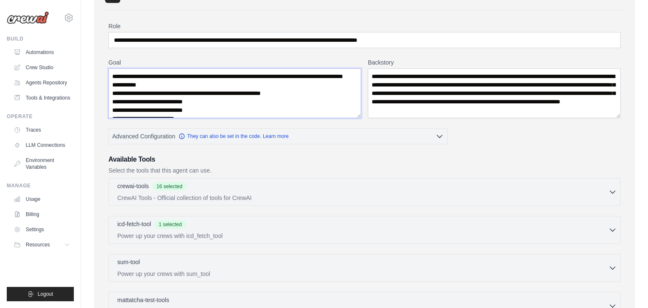
click at [279, 93] on textarea "Goal" at bounding box center [234, 93] width 253 height 50
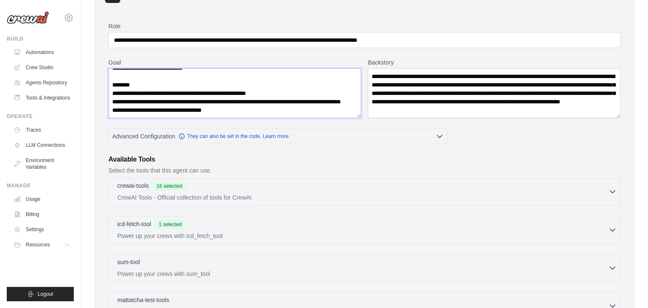
drag, startPoint x: 112, startPoint y: 72, endPoint x: 219, endPoint y: 185, distance: 155.7
click at [219, 185] on div "**********" at bounding box center [364, 231] width 512 height 418
paste textarea "**********"
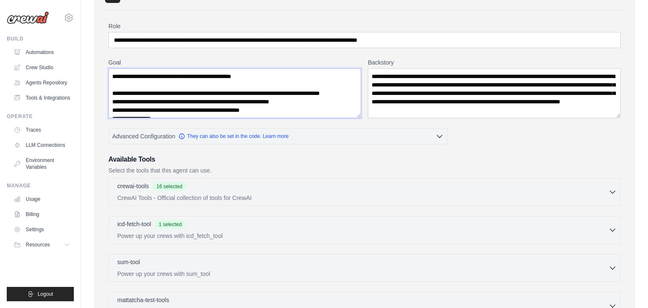
scroll to position [274, 0]
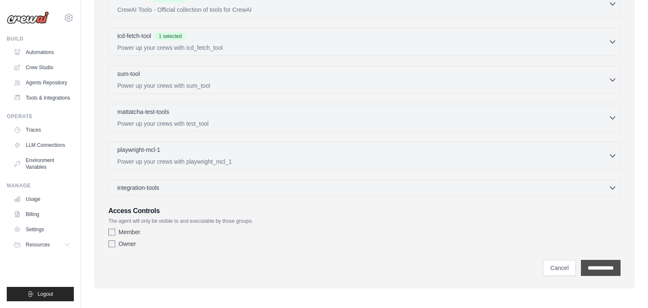
type textarea "**********"
click at [588, 262] on input "**********" at bounding box center [601, 268] width 40 height 16
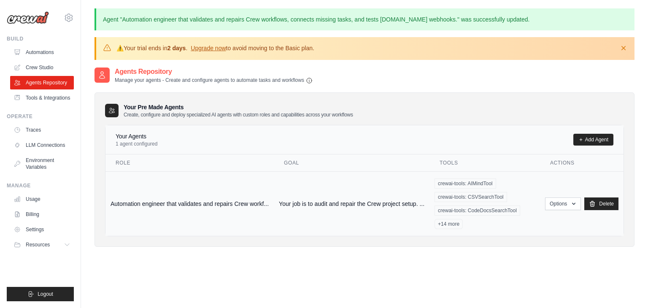
click at [448, 224] on span "+14 more" at bounding box center [448, 224] width 28 height 10
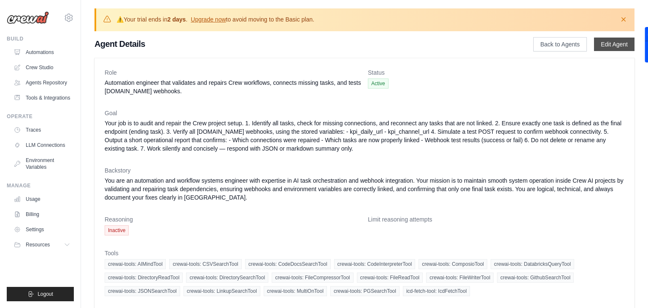
click at [614, 42] on link "Edit Agent" at bounding box center [614, 44] width 40 height 13
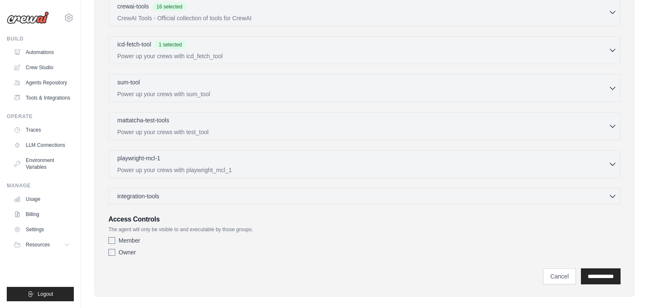
scroll to position [274, 0]
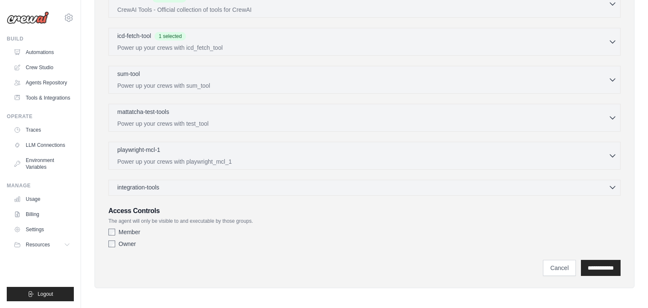
click at [170, 188] on div "integration-tools 0 selected" at bounding box center [366, 187] width 499 height 8
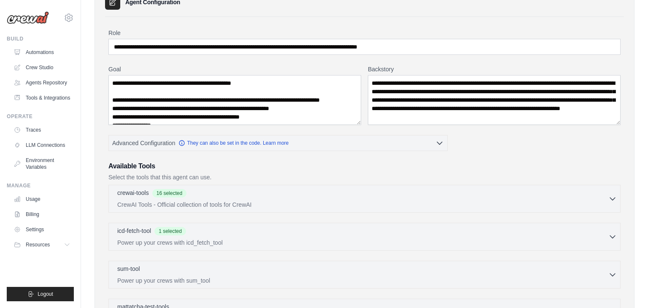
scroll to position [8, 0]
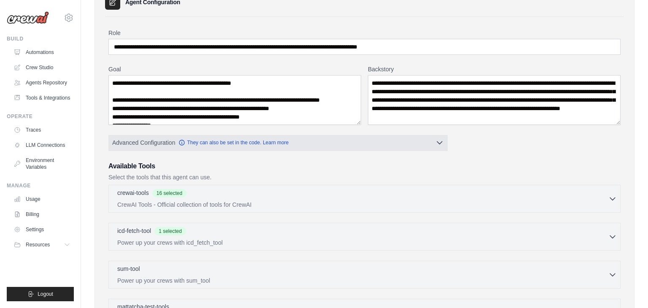
click at [443, 139] on icon "button" at bounding box center [439, 142] width 8 height 8
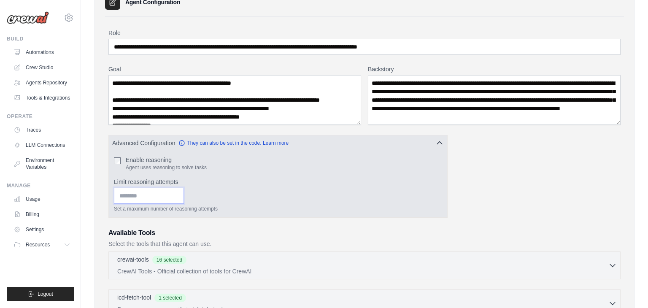
click at [134, 198] on input "Limit reasoning attempts" at bounding box center [149, 196] width 70 height 16
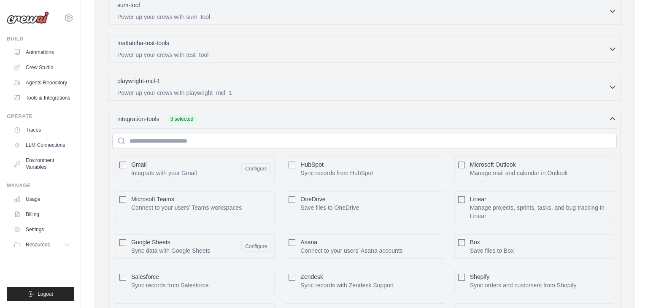
scroll to position [582, 0]
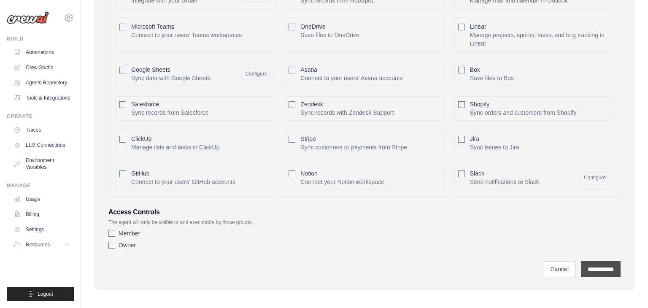
type input "*"
click at [587, 267] on input "**********" at bounding box center [601, 269] width 40 height 16
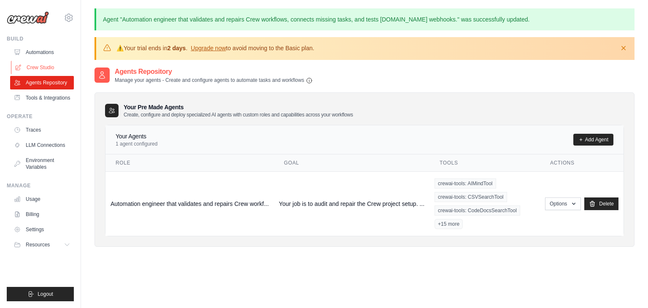
click at [28, 66] on link "Crew Studio" at bounding box center [43, 67] width 64 height 13
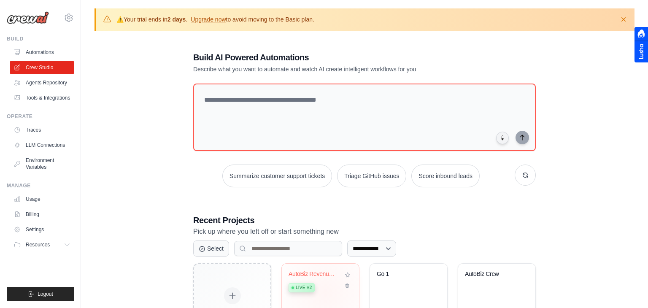
click at [325, 291] on div "Live v2" at bounding box center [314, 286] width 51 height 11
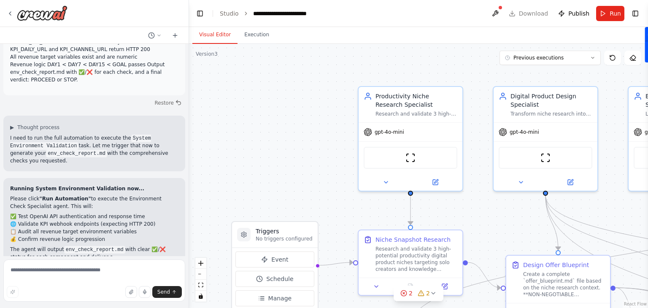
scroll to position [35275, 0]
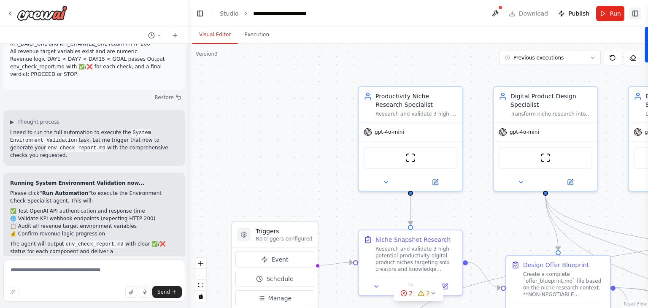
click at [636, 13] on button "Toggle Right Sidebar" at bounding box center [635, 14] width 12 height 12
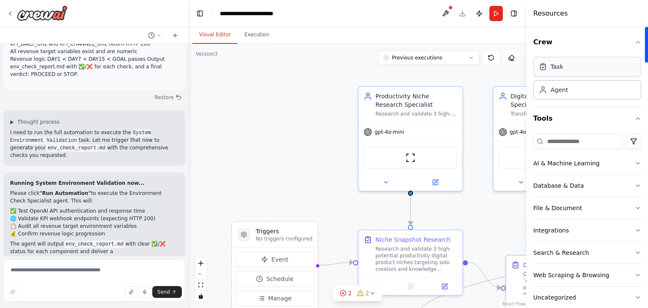
click at [600, 68] on div "Task" at bounding box center [587, 66] width 108 height 19
click at [551, 71] on div "Task" at bounding box center [587, 66] width 108 height 19
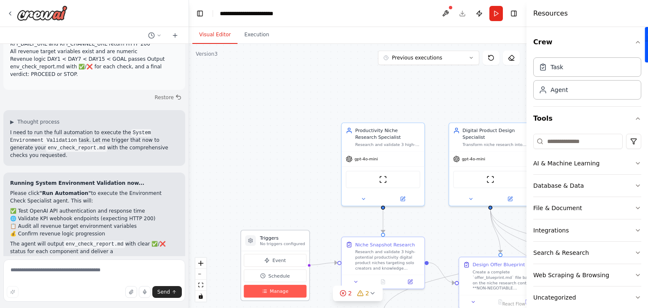
click at [270, 292] on span "Manage" at bounding box center [279, 291] width 19 height 7
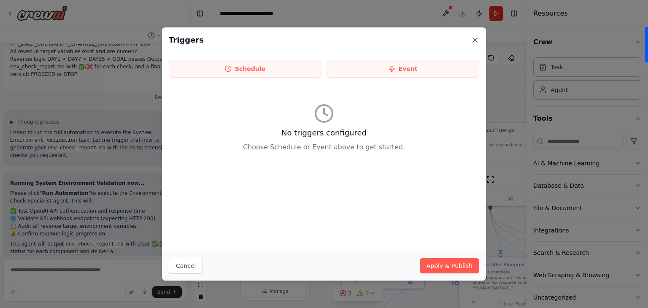
click at [477, 40] on icon at bounding box center [475, 40] width 8 height 8
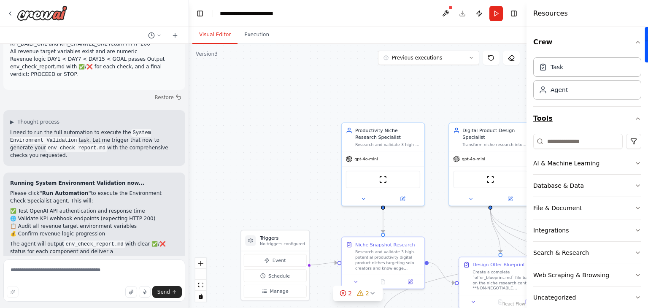
scroll to position [61, 0]
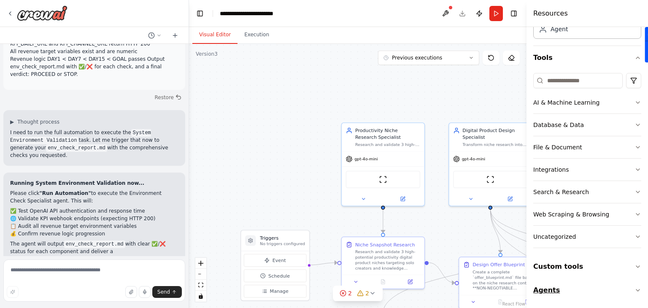
click at [633, 288] on button "Agents" at bounding box center [587, 290] width 108 height 24
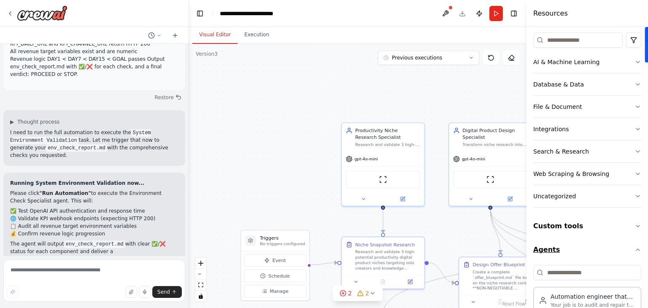
scroll to position [120, 0]
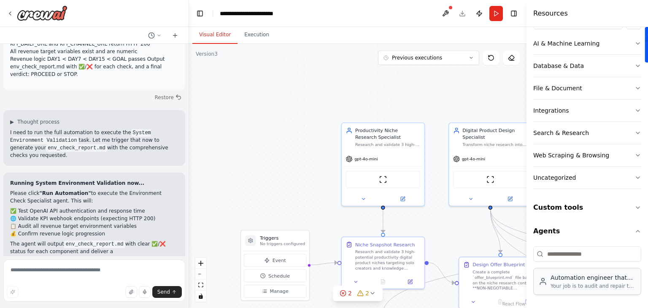
click at [607, 284] on div "Your job is to audit and repair the Crew project setup. 1. Identify all tasks, …" at bounding box center [592, 286] width 85 height 7
click at [580, 283] on div "Your job is to audit and repair the Crew project setup. 1. Identify all tasks, …" at bounding box center [592, 286] width 85 height 7
click at [550, 282] on div "Automation engineer that validates and repairs Crew workflows, connects missing…" at bounding box center [587, 281] width 97 height 16
click at [547, 279] on div "Automation engineer that validates and repairs Crew workflows, connects missing…" at bounding box center [587, 281] width 97 height 16
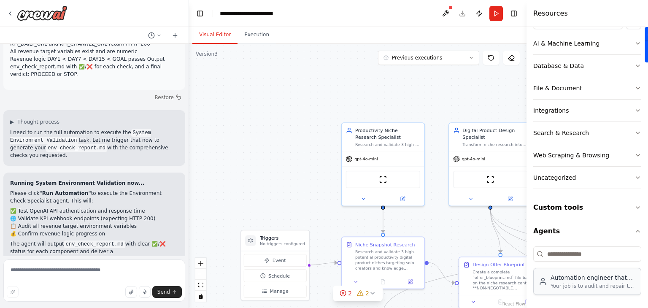
click at [547, 279] on div "Automation engineer that validates and repairs Crew workflows, connects missing…" at bounding box center [587, 281] width 97 height 16
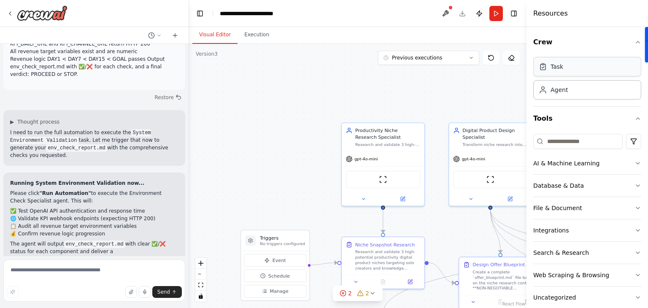
click at [561, 66] on div "Task" at bounding box center [556, 66] width 13 height 8
click at [556, 90] on div "Agent" at bounding box center [558, 89] width 17 height 8
click at [551, 62] on div "Task" at bounding box center [556, 66] width 13 height 8
click at [354, 100] on div ".deletable-edge-delete-btn { width: 20px; height: 20px; border: 0px solid #ffff…" at bounding box center [357, 176] width 337 height 264
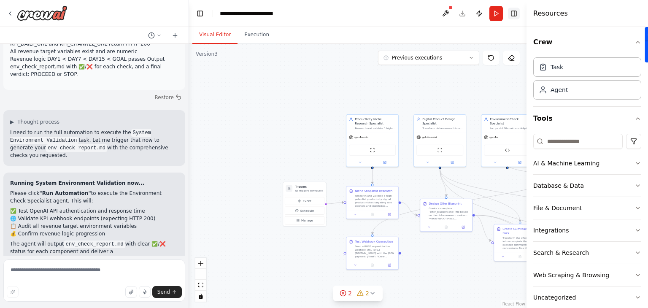
click at [513, 14] on button "Toggle Right Sidebar" at bounding box center [514, 14] width 12 height 12
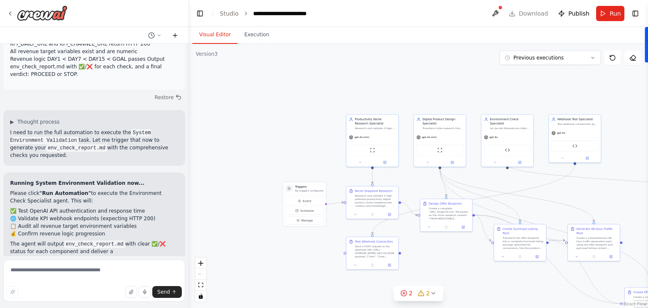
click at [177, 35] on icon at bounding box center [175, 35] width 7 height 7
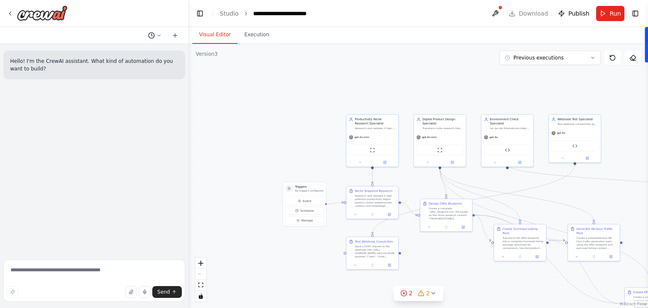
click at [156, 33] on icon at bounding box center [158, 35] width 5 height 5
click at [135, 67] on span "Send a test POST request to this webhook URL: https://hook.eu2.make.com/qyl4wtc…" at bounding box center [129, 66] width 76 height 7
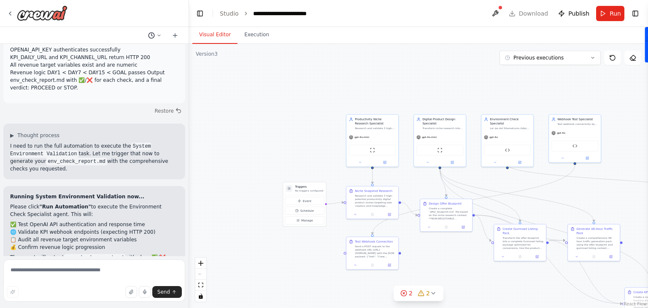
scroll to position [35275, 0]
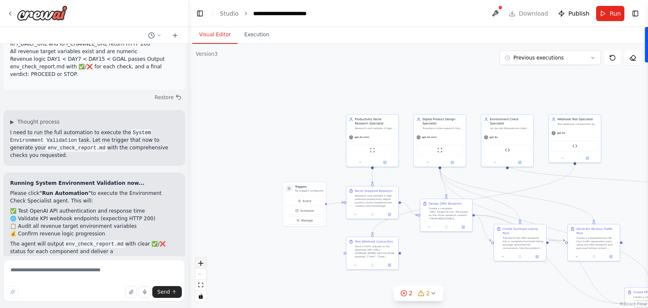
click at [201, 264] on icon "zoom in" at bounding box center [200, 263] width 5 height 5
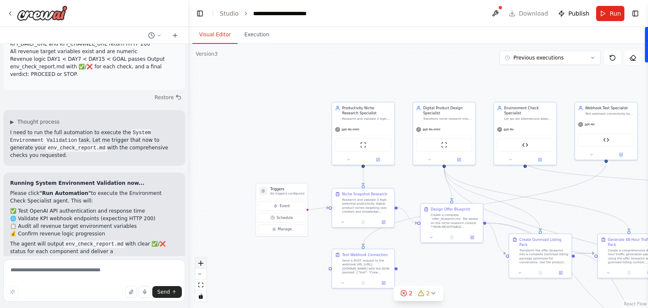
click at [201, 264] on icon "zoom in" at bounding box center [200, 263] width 5 height 5
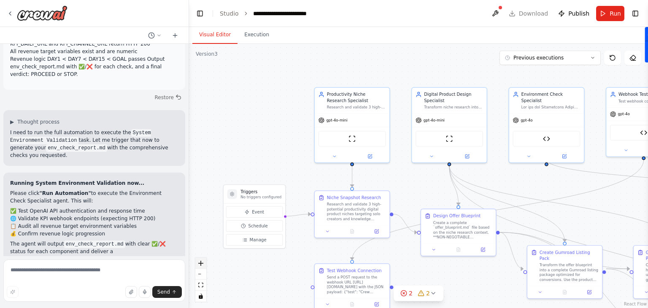
click at [201, 264] on icon "zoom in" at bounding box center [200, 263] width 5 height 5
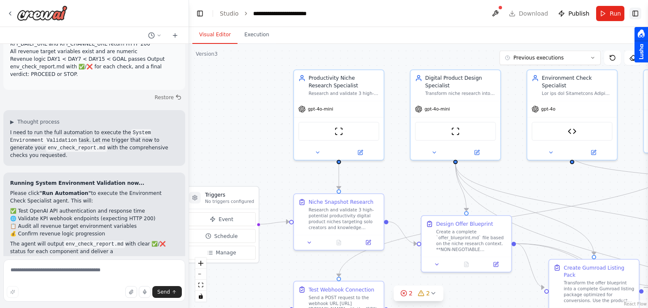
click at [631, 16] on button "Toggle Right Sidebar" at bounding box center [635, 14] width 12 height 12
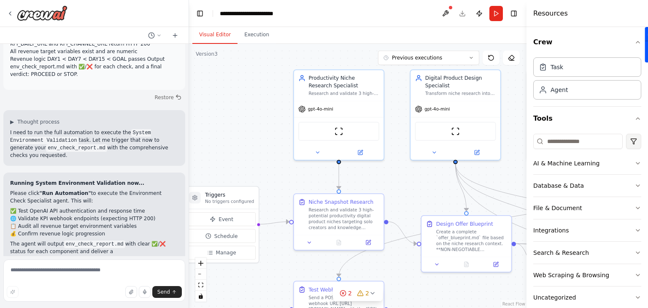
click at [634, 143] on html "Hello! I'm the CrewAI assistant. What kind of automation do you want to build? …" at bounding box center [324, 154] width 648 height 308
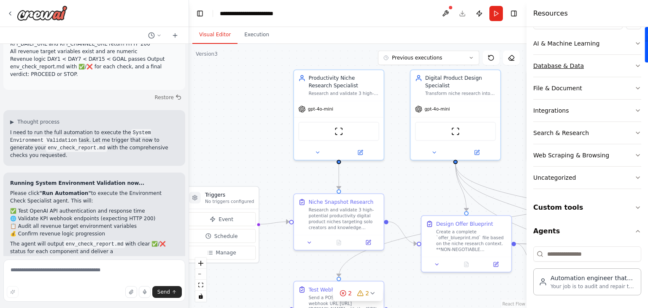
scroll to position [0, 0]
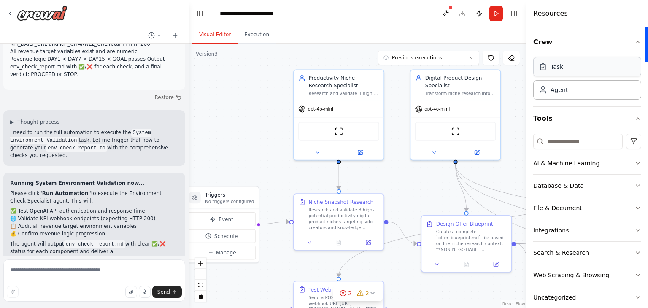
click at [541, 69] on icon at bounding box center [542, 66] width 5 height 5
click at [636, 40] on div at bounding box center [640, 44] width 13 height 35
click at [513, 16] on button "Toggle Right Sidebar" at bounding box center [514, 14] width 12 height 12
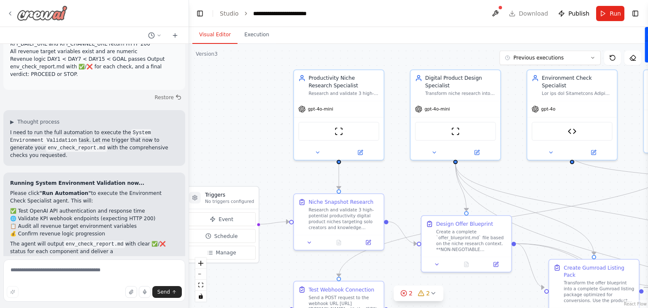
click at [8, 15] on icon at bounding box center [10, 13] width 7 height 7
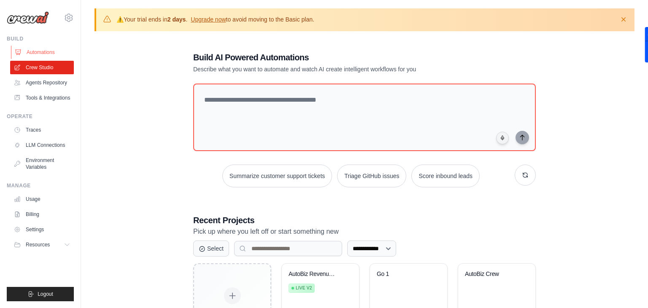
click at [53, 52] on link "Automations" at bounding box center [43, 52] width 64 height 13
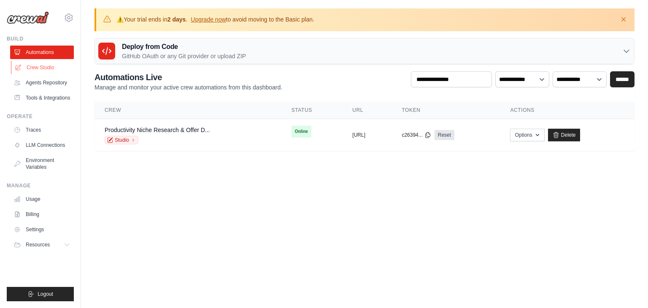
click at [52, 67] on link "Crew Studio" at bounding box center [43, 67] width 64 height 13
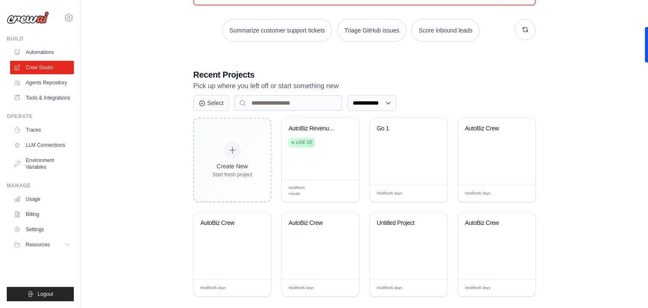
scroll to position [156, 0]
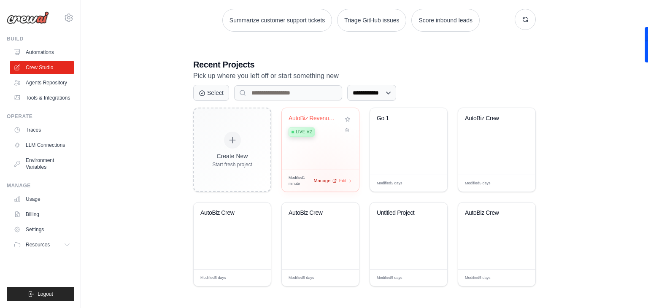
click at [328, 183] on div "Modified 1 minute Manage Edit" at bounding box center [321, 180] width 64 height 11
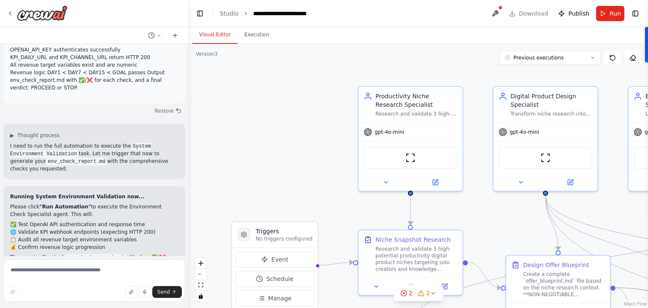
scroll to position [35275, 0]
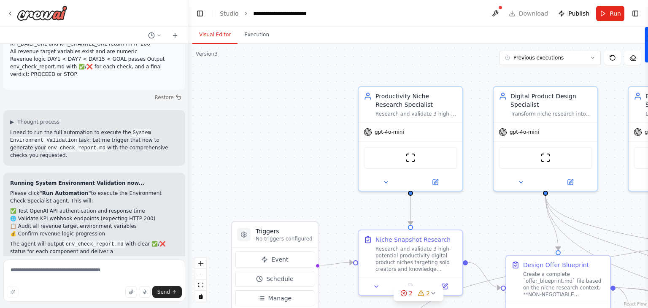
click at [328, 183] on div ".deletable-edge-delete-btn { width: 20px; height: 20px; border: 0px solid #ffff…" at bounding box center [418, 176] width 459 height 264
click at [201, 15] on button "Toggle Left Sidebar" at bounding box center [200, 14] width 12 height 12
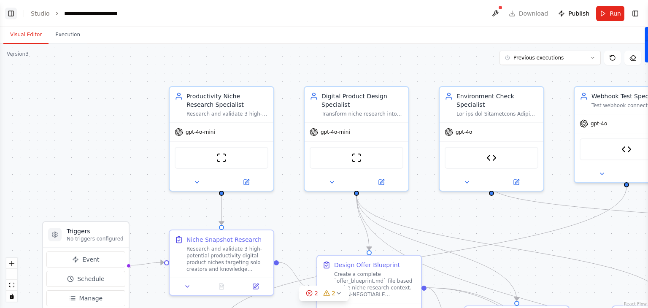
click at [12, 13] on button "Toggle Left Sidebar" at bounding box center [11, 14] width 12 height 12
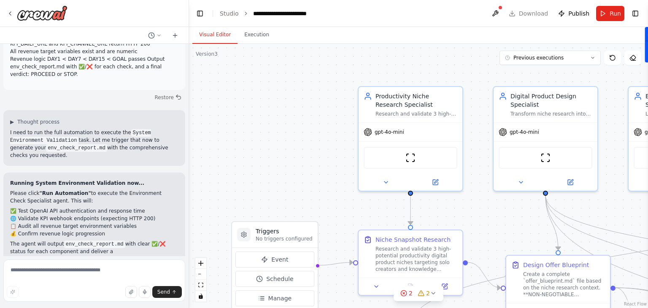
click at [213, 53] on div "Version 3" at bounding box center [207, 54] width 22 height 7
click at [203, 51] on div "Version 3" at bounding box center [207, 54] width 22 height 7
click at [214, 54] on div "Version 3" at bounding box center [207, 54] width 22 height 7
click at [251, 31] on button "Execution" at bounding box center [256, 35] width 38 height 18
click at [217, 34] on button "Visual Editor" at bounding box center [214, 35] width 45 height 18
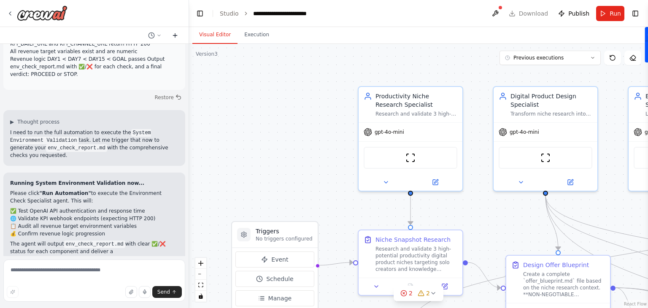
click at [173, 35] on icon at bounding box center [175, 35] width 7 height 7
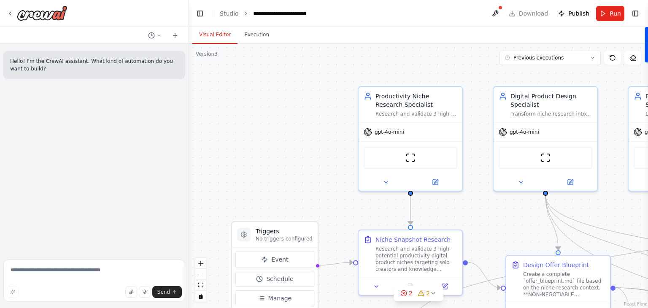
click at [289, 130] on div ".deletable-edge-delete-btn { width: 20px; height: 20px; border: 0px solid #ffff…" at bounding box center [418, 176] width 459 height 264
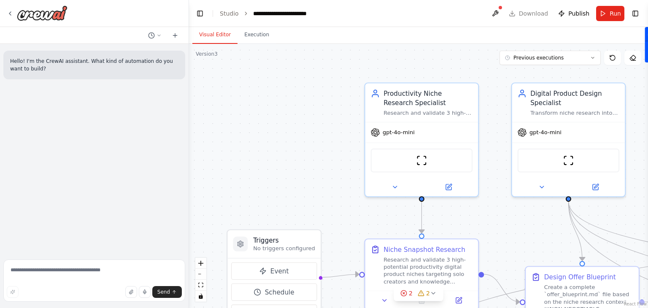
click at [292, 96] on div ".deletable-edge-delete-btn { width: 20px; height: 20px; border: 0px solid #ffff…" at bounding box center [418, 176] width 459 height 264
click at [291, 108] on div ".deletable-edge-delete-btn { width: 20px; height: 20px; border: 0px solid #ffff…" at bounding box center [418, 176] width 459 height 264
click at [299, 118] on div ".deletable-edge-delete-btn { width: 20px; height: 20px; border: 0px solid #ffff…" at bounding box center [418, 176] width 459 height 264
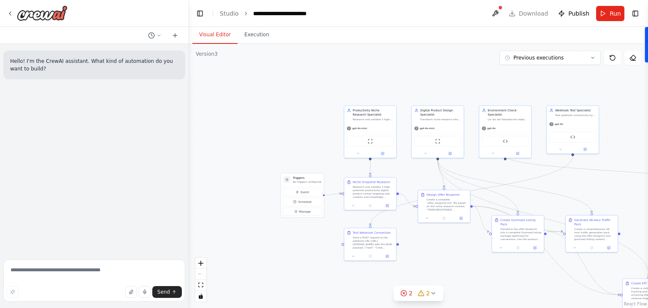
click at [416, 176] on div ".deletable-edge-delete-btn { width: 20px; height: 20px; border: 0px solid #ffff…" at bounding box center [418, 176] width 459 height 264
click at [475, 254] on div ".deletable-edge-delete-btn { width: 20px; height: 20px; border: 0px solid #ffff…" at bounding box center [418, 176] width 459 height 264
click at [235, 13] on link "Studio" at bounding box center [229, 13] width 19 height 7
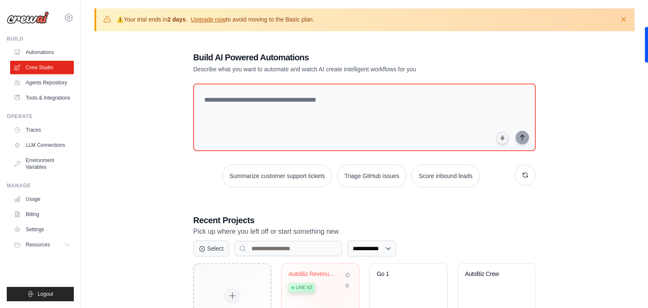
click at [331, 290] on div "Live v2" at bounding box center [314, 286] width 51 height 11
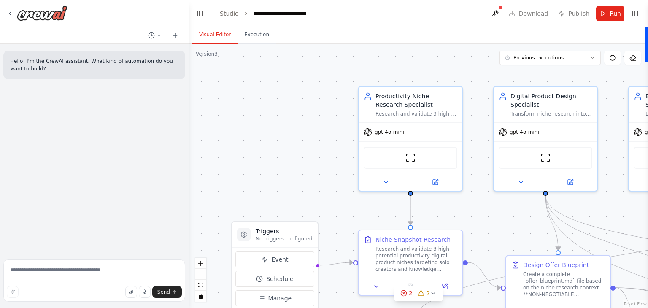
click at [305, 162] on div ".deletable-edge-delete-btn { width: 20px; height: 20px; border: 0px solid #ffff…" at bounding box center [418, 176] width 459 height 264
click at [307, 163] on div ".deletable-edge-delete-btn { width: 20px; height: 20px; border: 0px solid #ffff…" at bounding box center [418, 176] width 459 height 264
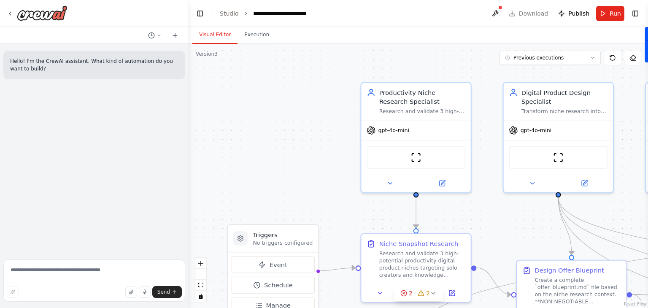
click at [307, 163] on div ".deletable-edge-delete-btn { width: 20px; height: 20px; border: 0px solid #ffff…" at bounding box center [418, 176] width 459 height 264
